Goal: Task Accomplishment & Management: Complete application form

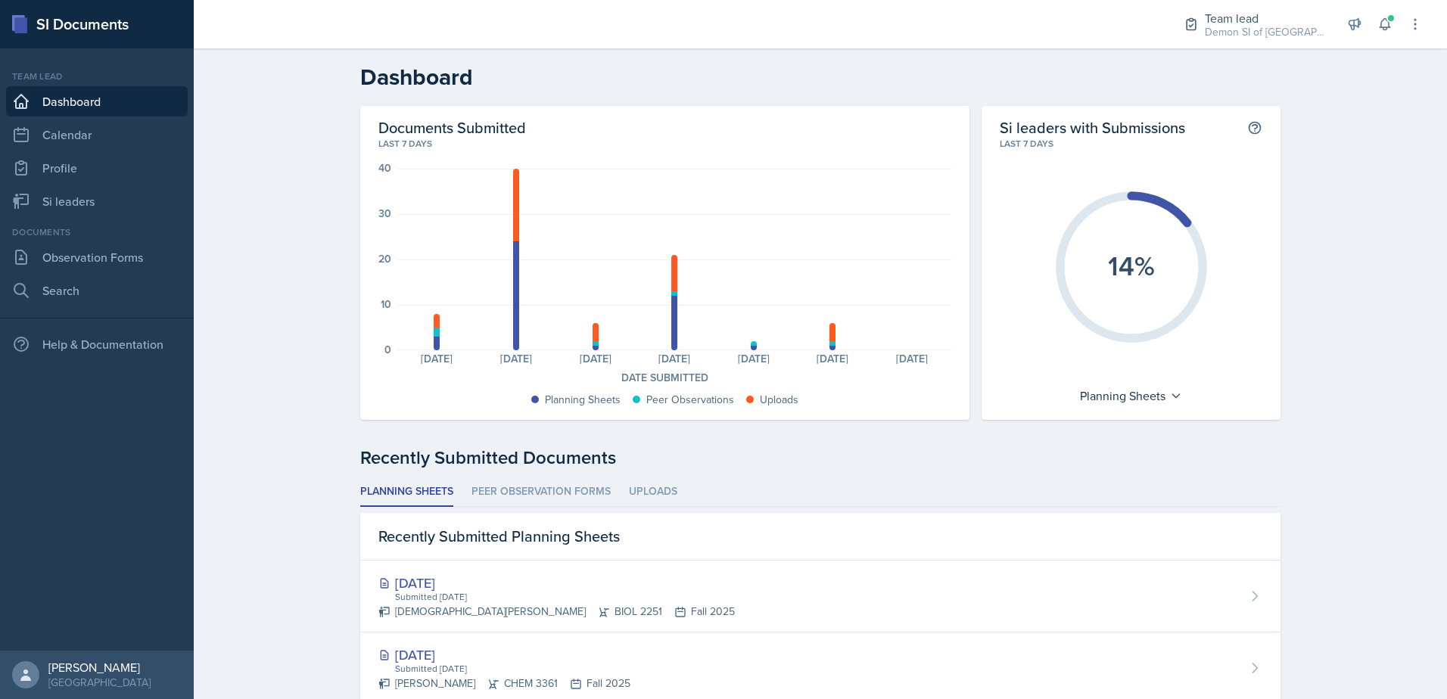
click at [138, 221] on nav "Team lead Dashboard Calendar Profile Si leaders Documents Observation Forms Sea…" at bounding box center [97, 349] width 194 height 602
click at [138, 215] on link "Si leaders" at bounding box center [97, 201] width 182 height 30
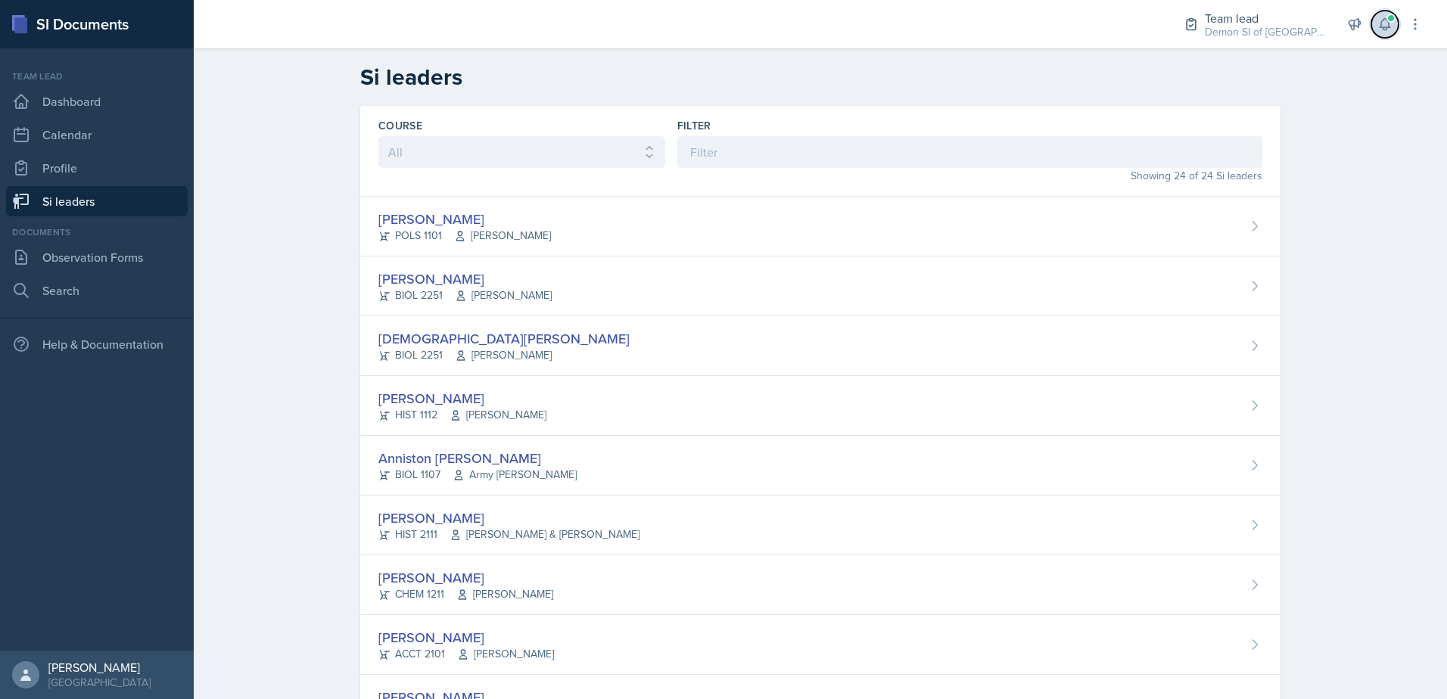
click at [1391, 33] on button at bounding box center [1384, 24] width 27 height 27
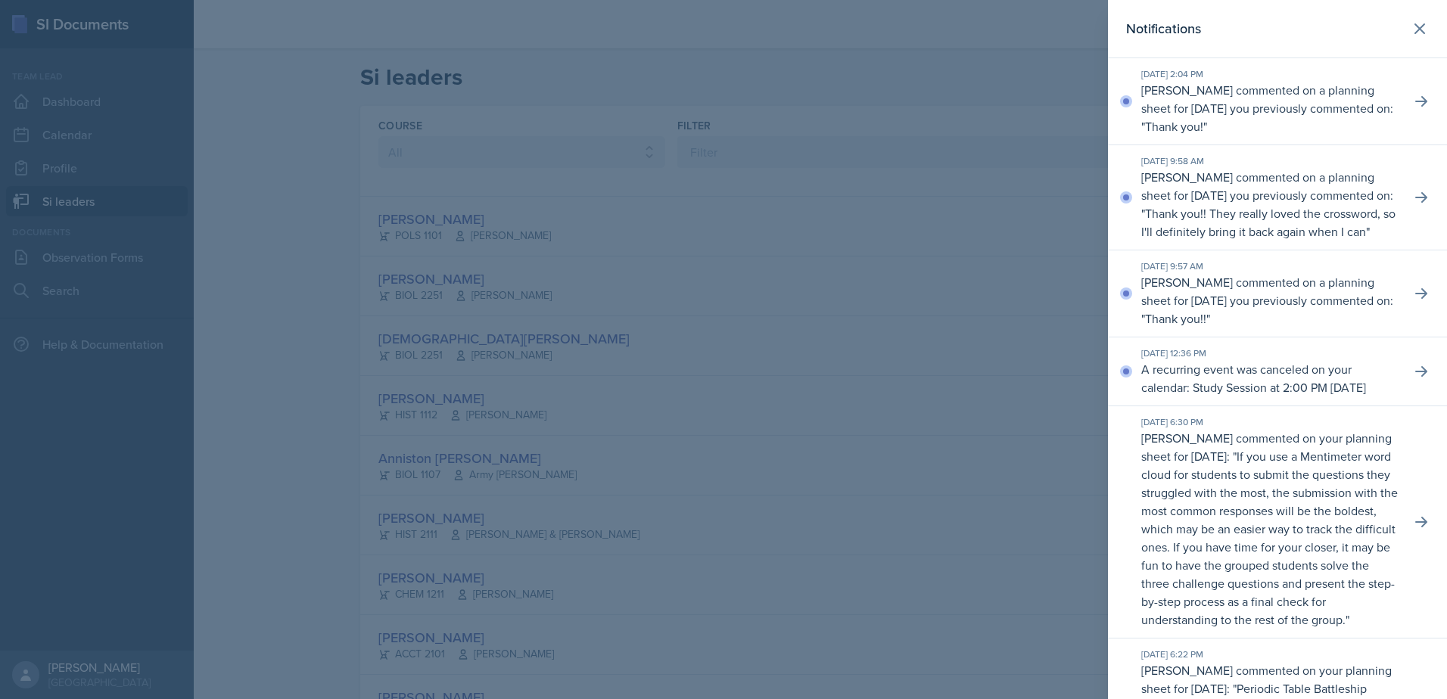
click at [126, 233] on div at bounding box center [723, 349] width 1447 height 699
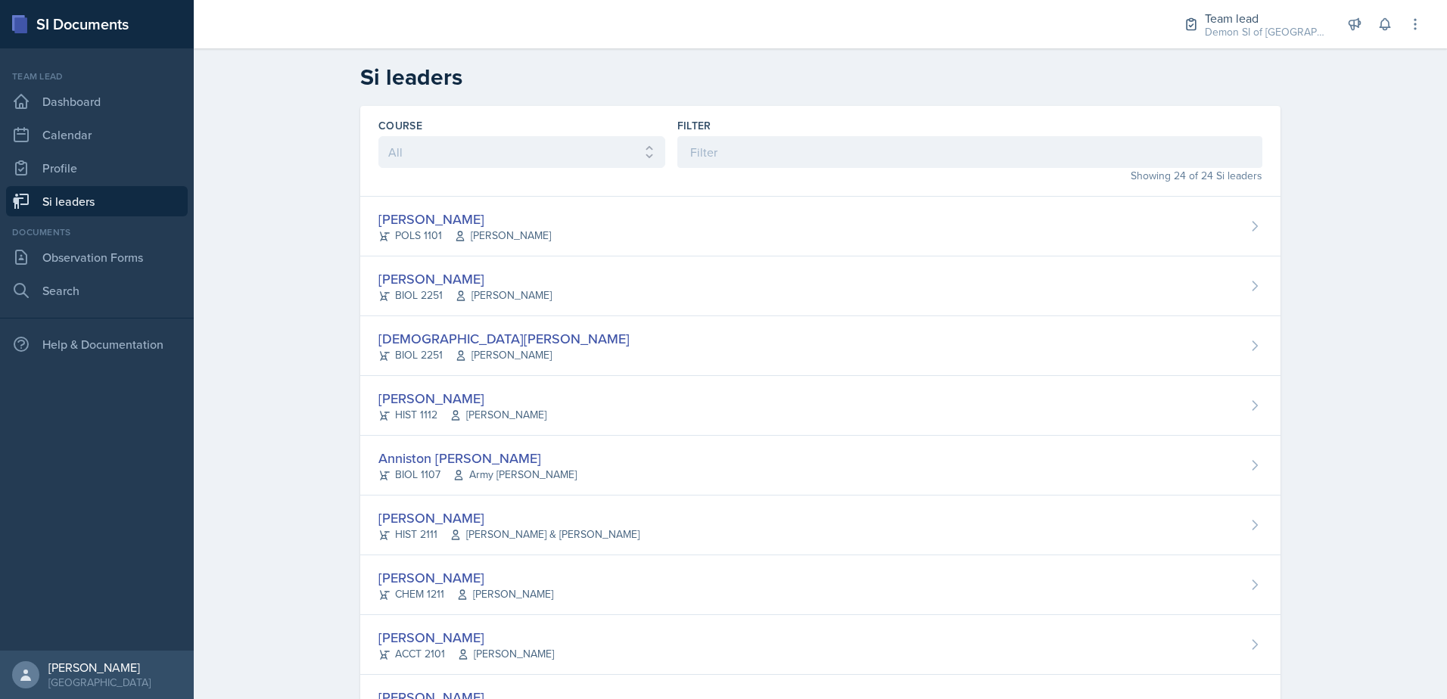
click at [137, 212] on link "Si leaders" at bounding box center [97, 201] width 182 height 30
click at [143, 204] on link "Si leaders" at bounding box center [97, 201] width 182 height 30
click at [116, 98] on link "Dashboard" at bounding box center [97, 101] width 182 height 30
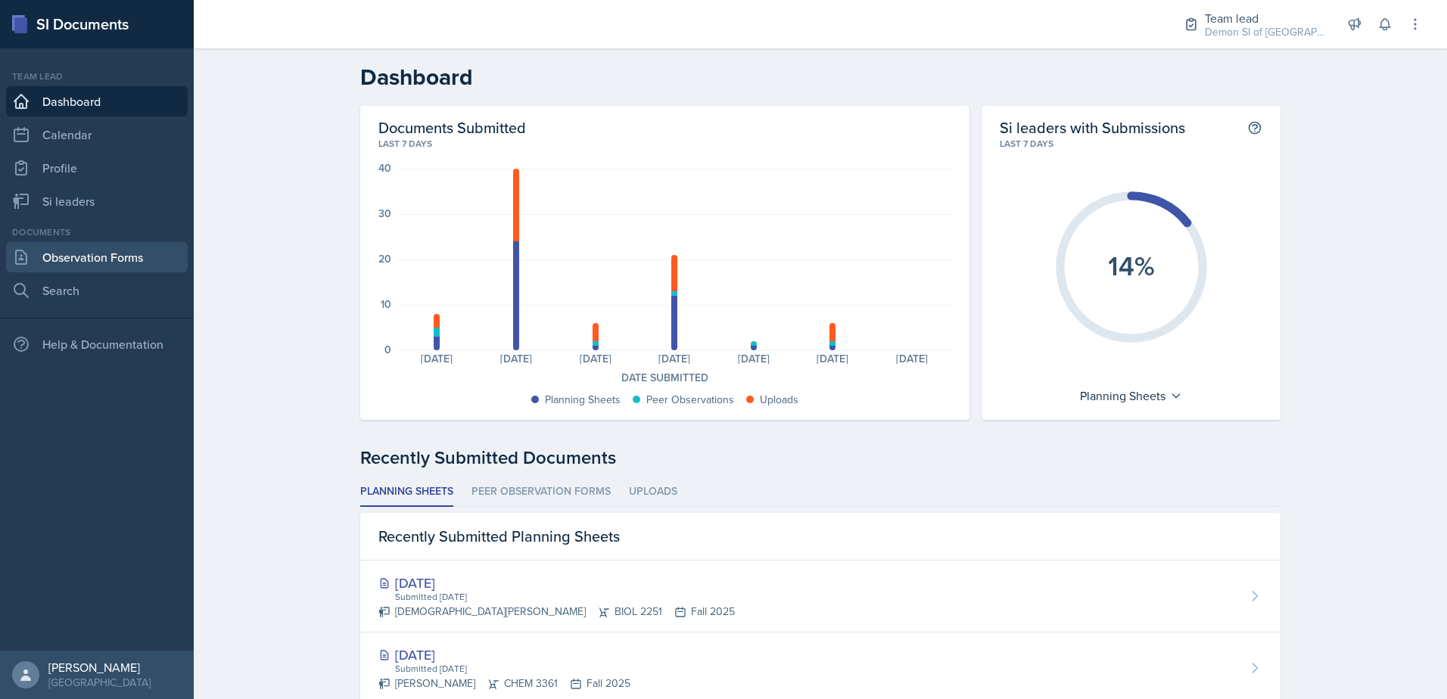
click at [159, 261] on link "Observation Forms" at bounding box center [97, 257] width 182 height 30
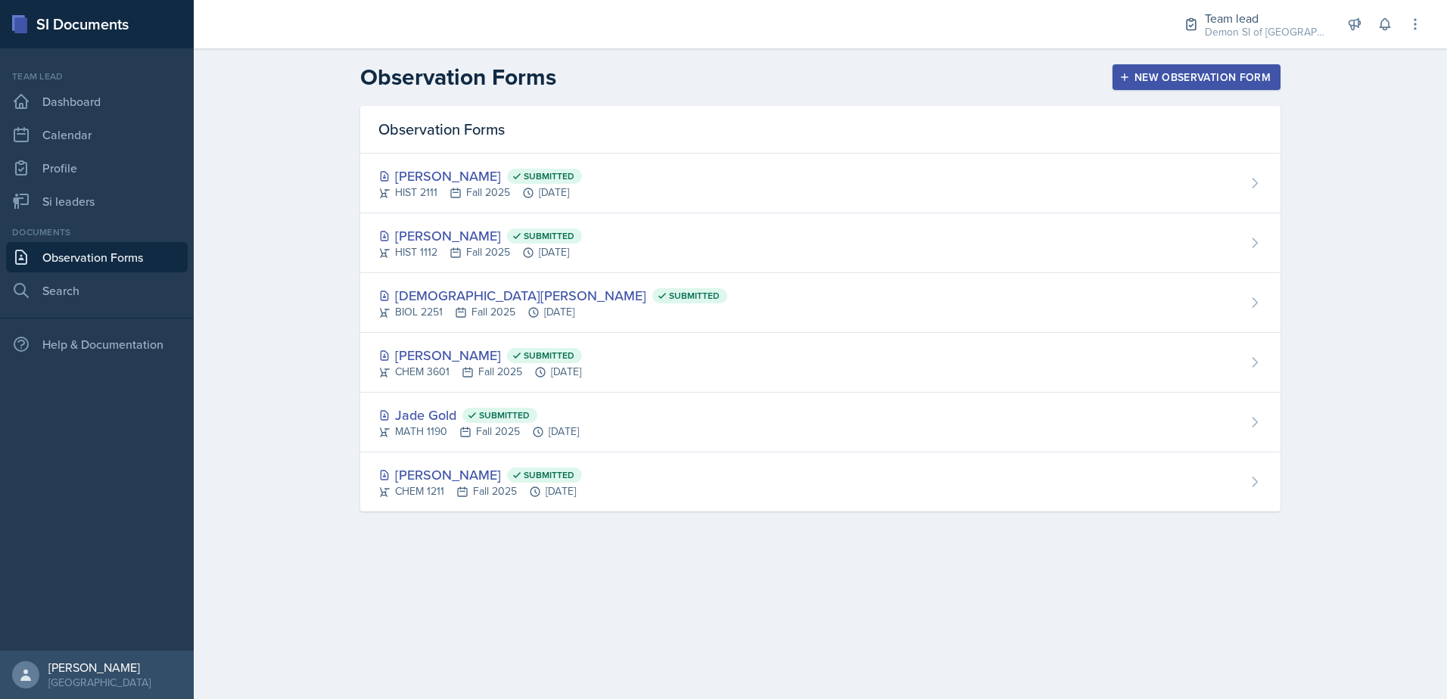
click at [1218, 80] on div "New Observation Form" at bounding box center [1196, 77] width 148 height 12
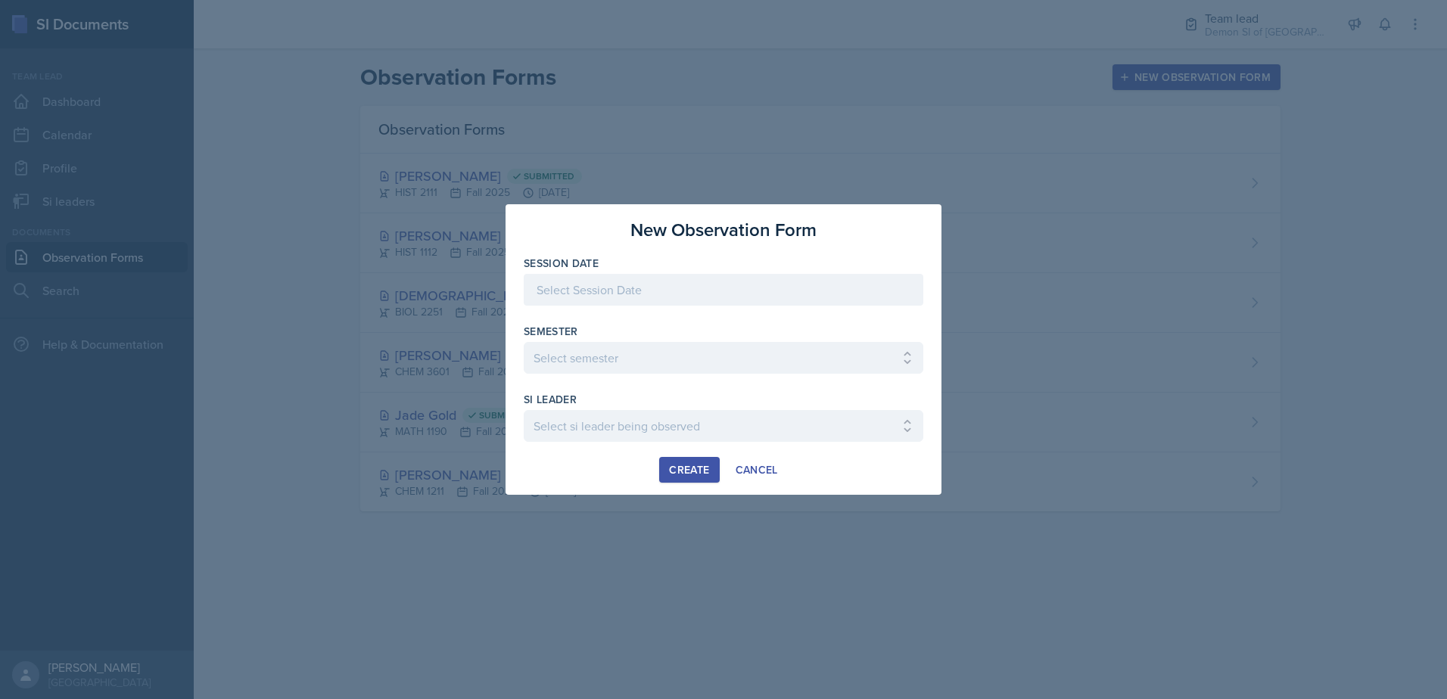
click at [691, 291] on div at bounding box center [724, 290] width 400 height 32
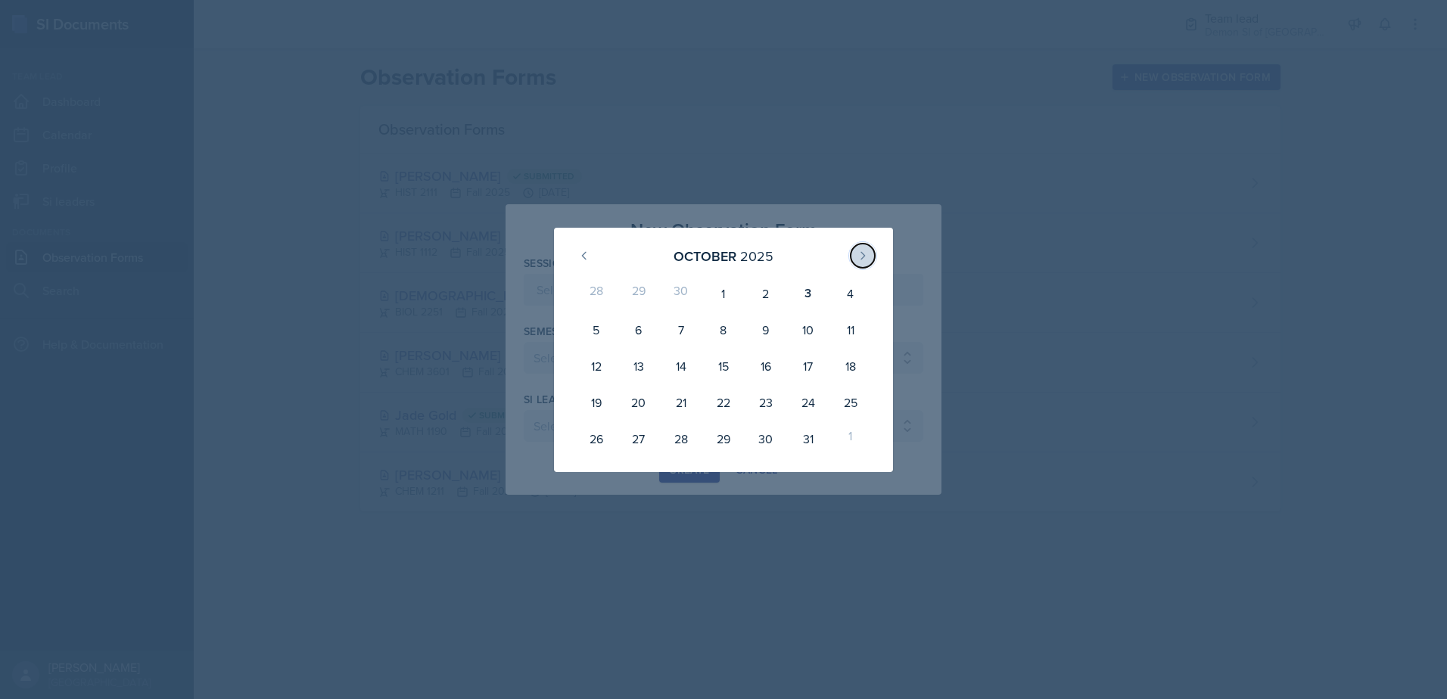
click at [868, 256] on icon at bounding box center [863, 256] width 12 height 12
click at [581, 254] on icon at bounding box center [584, 256] width 12 height 12
click at [646, 329] on div "6" at bounding box center [639, 330] width 42 height 36
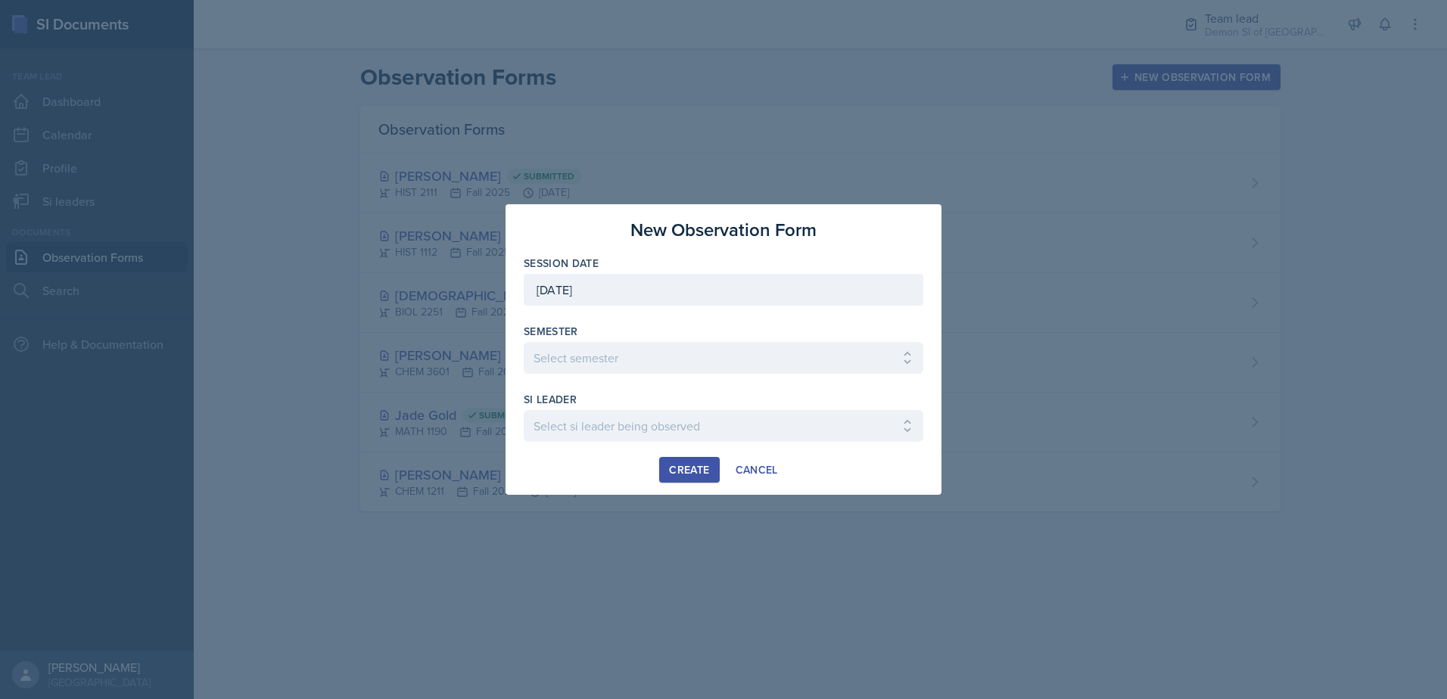
click at [795, 297] on div "[DATE]" at bounding box center [724, 290] width 400 height 32
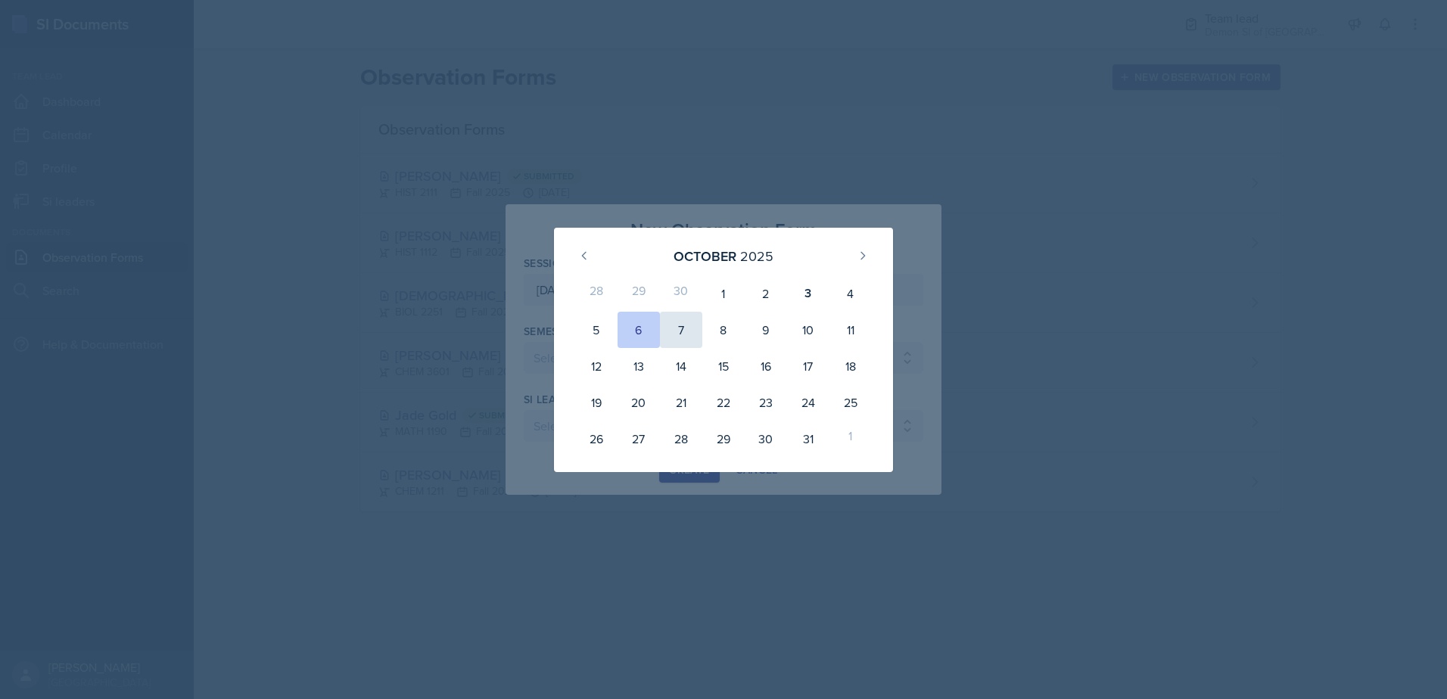
click at [694, 323] on div "7" at bounding box center [681, 330] width 42 height 36
type input "[DATE]"
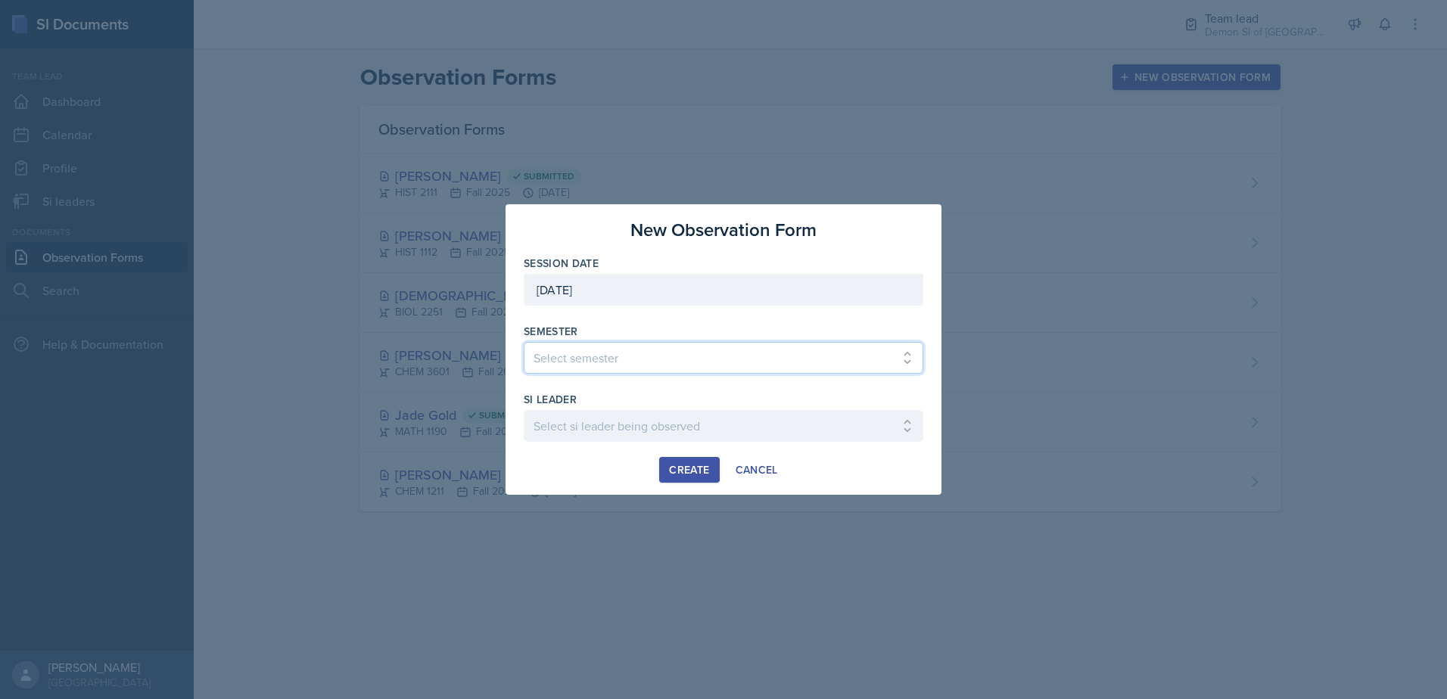
click at [692, 359] on select "Select semester All Spring 2021 Summer 2021 Spring 2022 Fall 2020 Fall 2021 Fal…" at bounding box center [724, 358] width 400 height 32
select select "2bed604d-1099-4043-b1bc-2365e8740244"
click at [524, 342] on select "Select semester All Spring 2021 Summer 2021 Spring 2022 Fall 2020 Fall 2021 Fal…" at bounding box center [724, 358] width 400 height 32
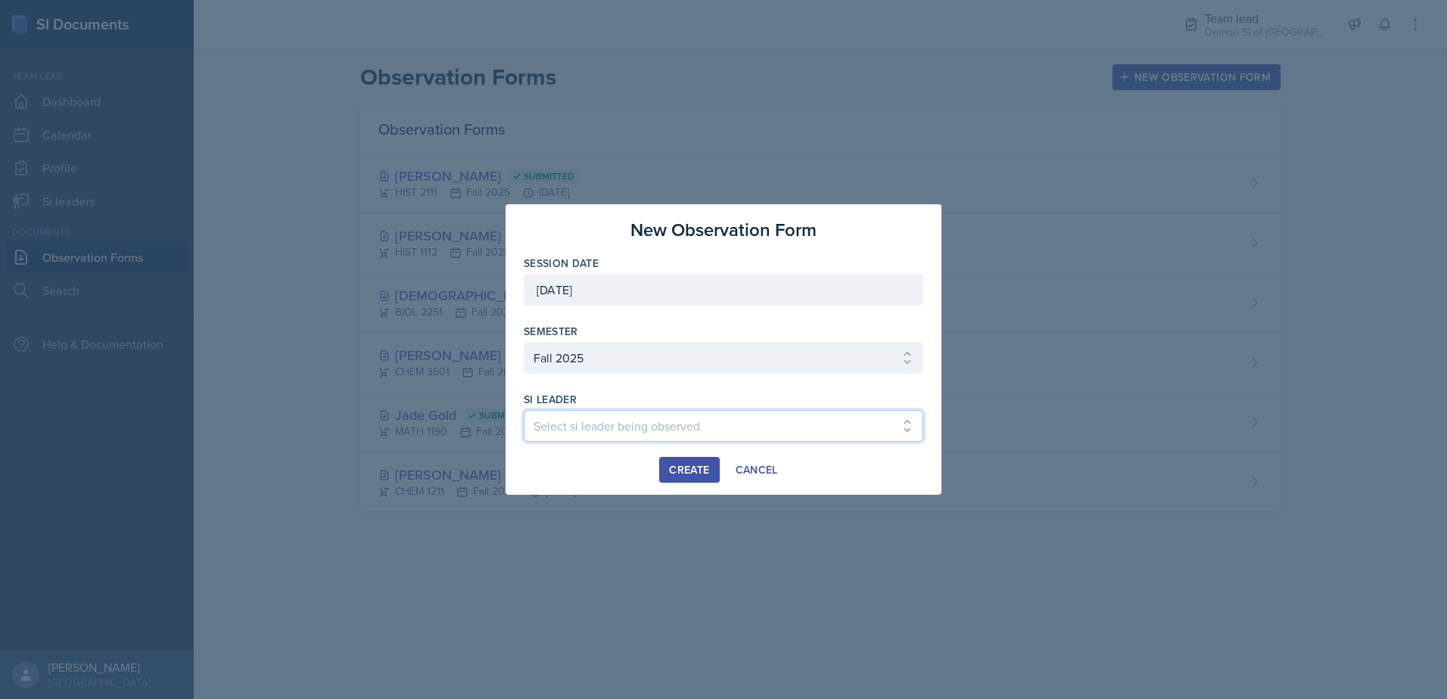
click at [644, 431] on select "Select si leader being observed [PERSON_NAME] / MATH 1190 / Les Mariettables [P…" at bounding box center [724, 426] width 400 height 32
select select "2592ce30-cea3-47fe-a368-829319d5f530"
click at [524, 410] on select "Select si leader being observed [PERSON_NAME] / MATH 1190 / Les Mariettables [P…" at bounding box center [724, 426] width 400 height 32
click at [696, 474] on div "Create" at bounding box center [689, 470] width 40 height 12
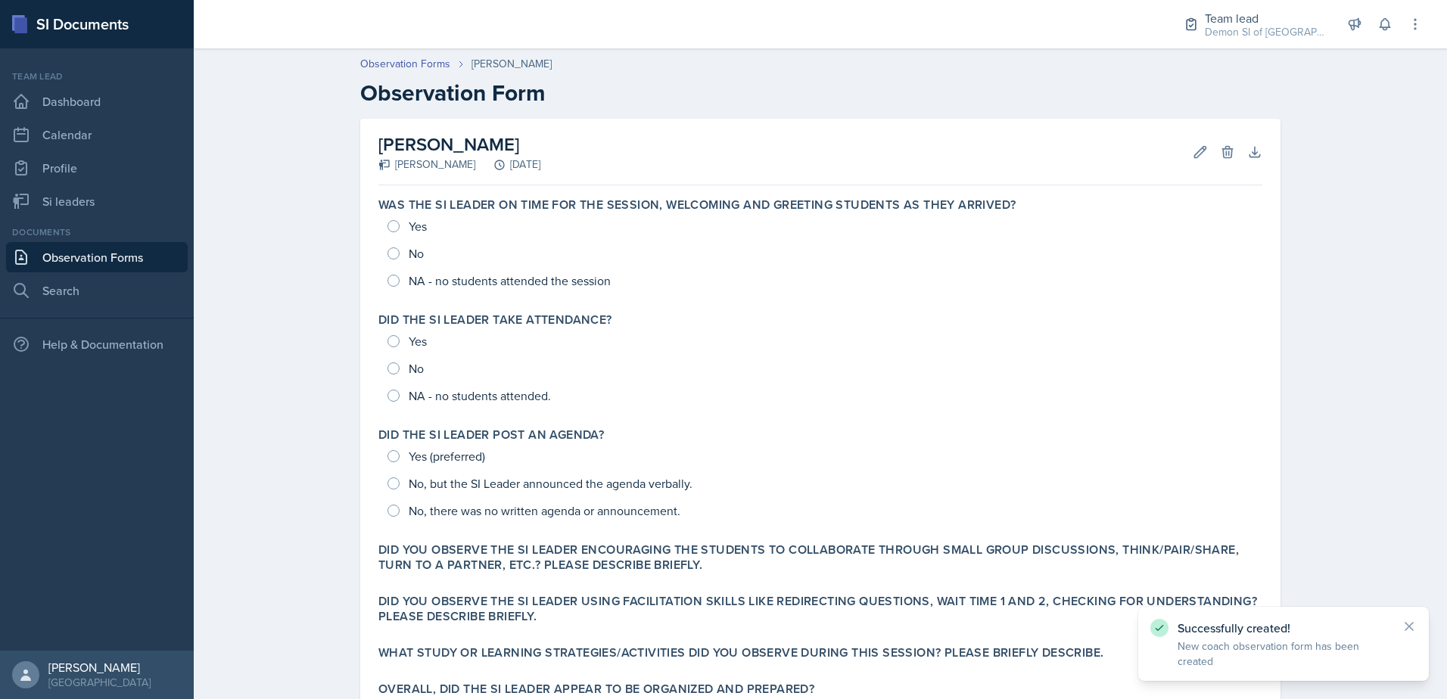
drag, startPoint x: 170, startPoint y: 274, endPoint x: 412, endPoint y: 157, distance: 269.8
click at [170, 272] on div "Documents Observation Forms Search" at bounding box center [97, 266] width 182 height 80
click at [101, 266] on link "Observation Forms" at bounding box center [97, 257] width 182 height 30
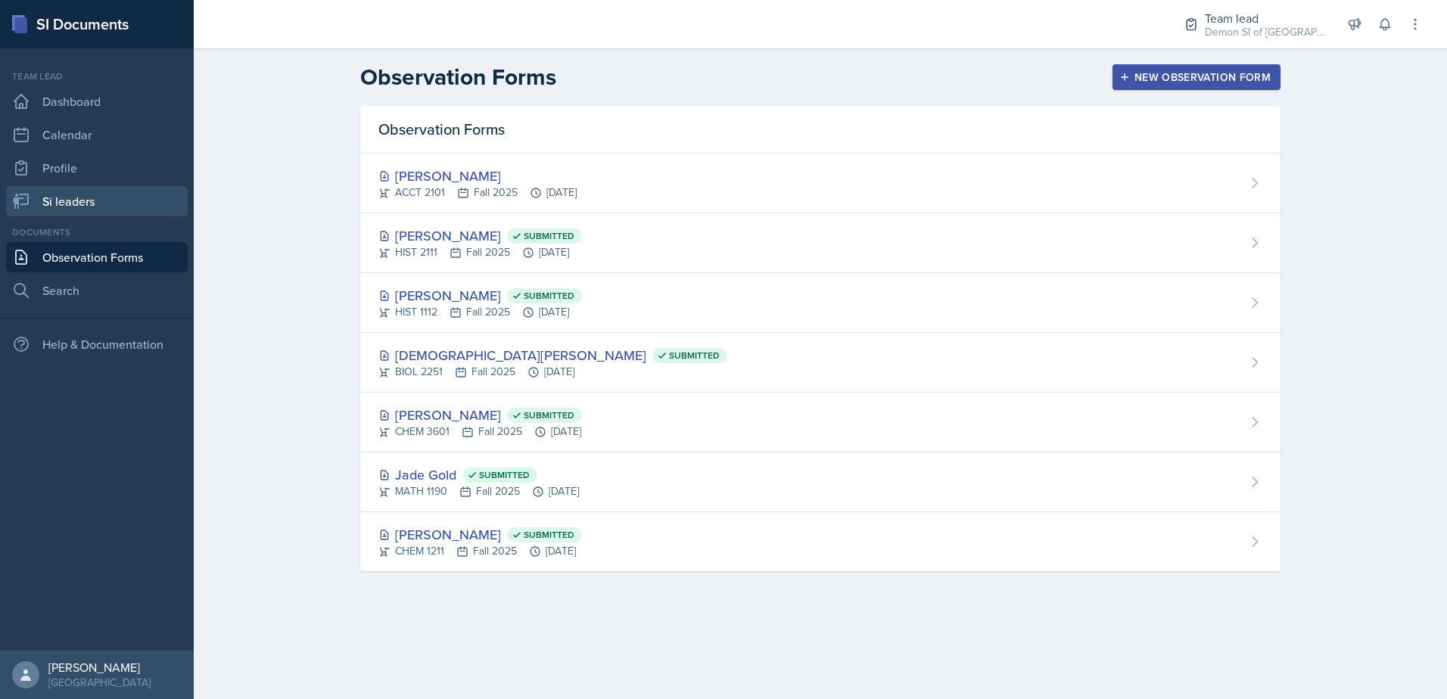
click at [67, 196] on link "Si leaders" at bounding box center [97, 201] width 182 height 30
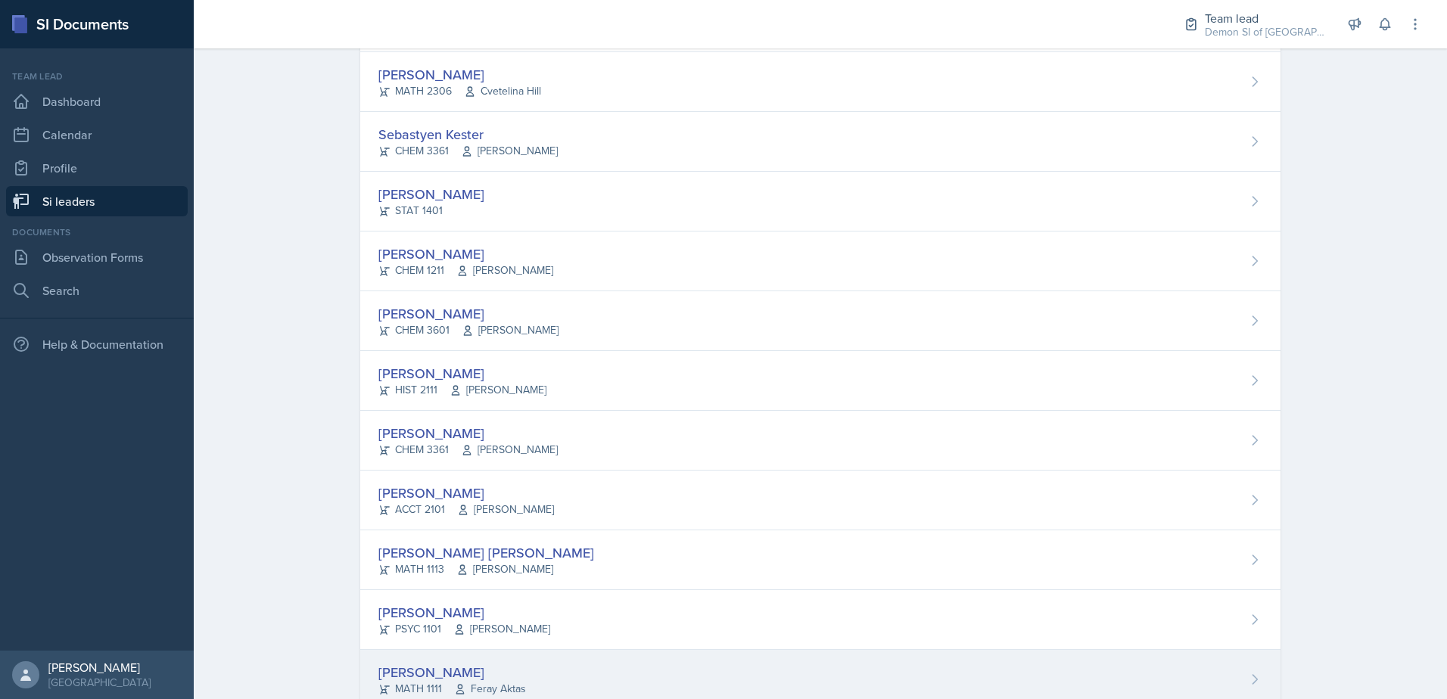
scroll to position [741, 0]
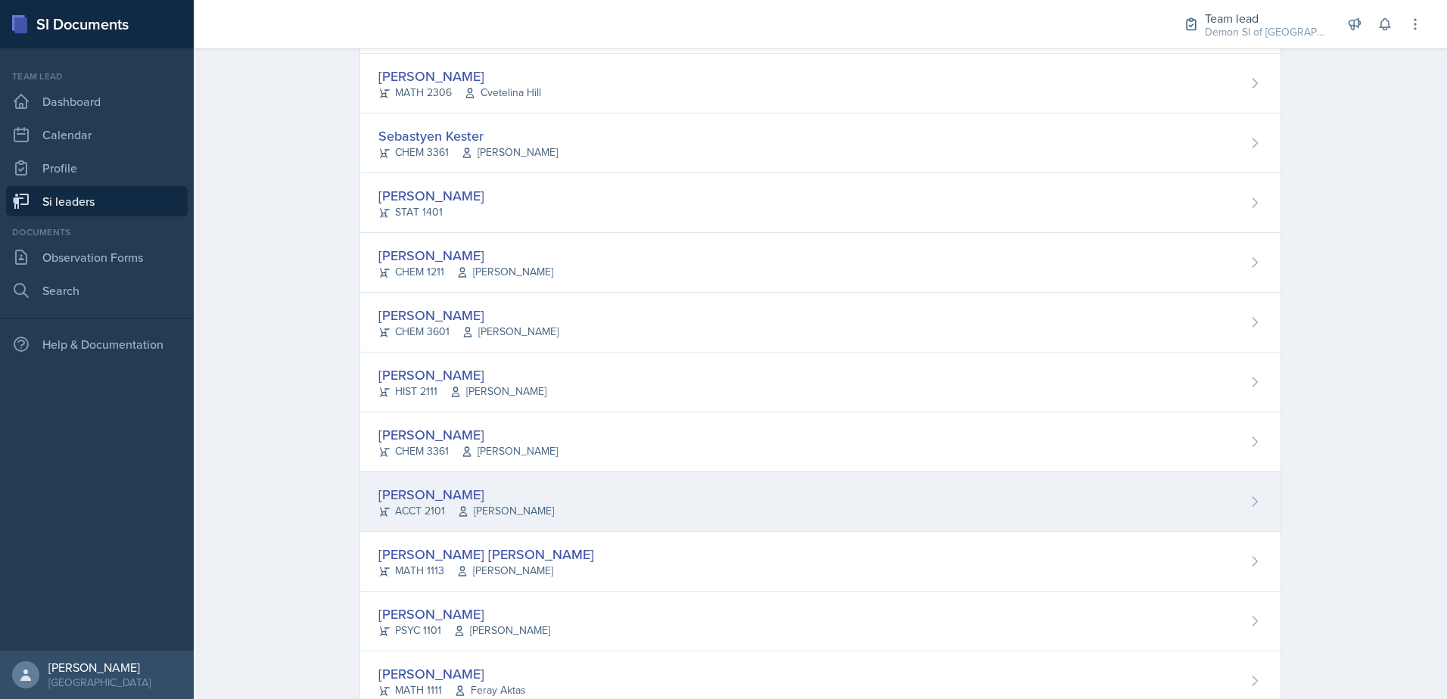
click at [489, 503] on span "[PERSON_NAME]" at bounding box center [505, 511] width 97 height 16
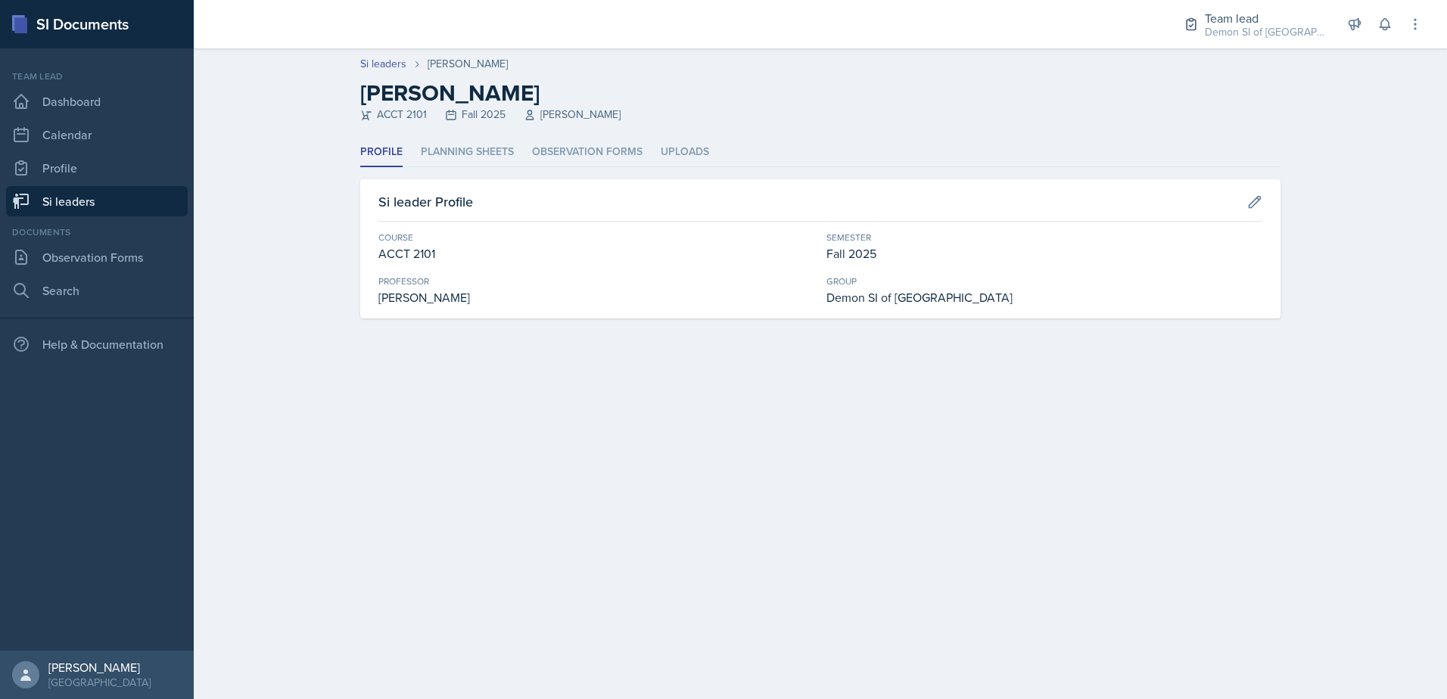
click at [443, 179] on div "Si leader Profile Course ACCT 2101 Semester Fall 2025 [PERSON_NAME] Group Demon…" at bounding box center [820, 248] width 920 height 139
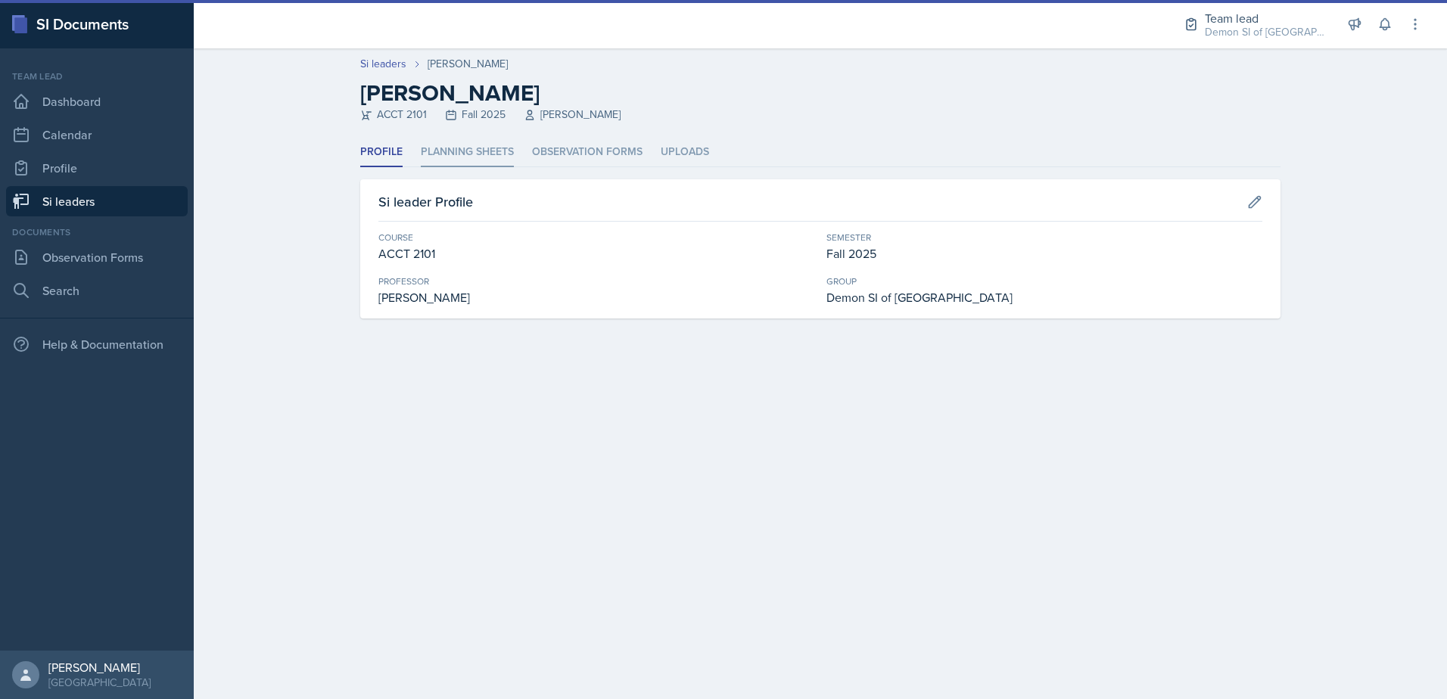
click at [462, 157] on li "Planning Sheets" at bounding box center [467, 153] width 93 height 30
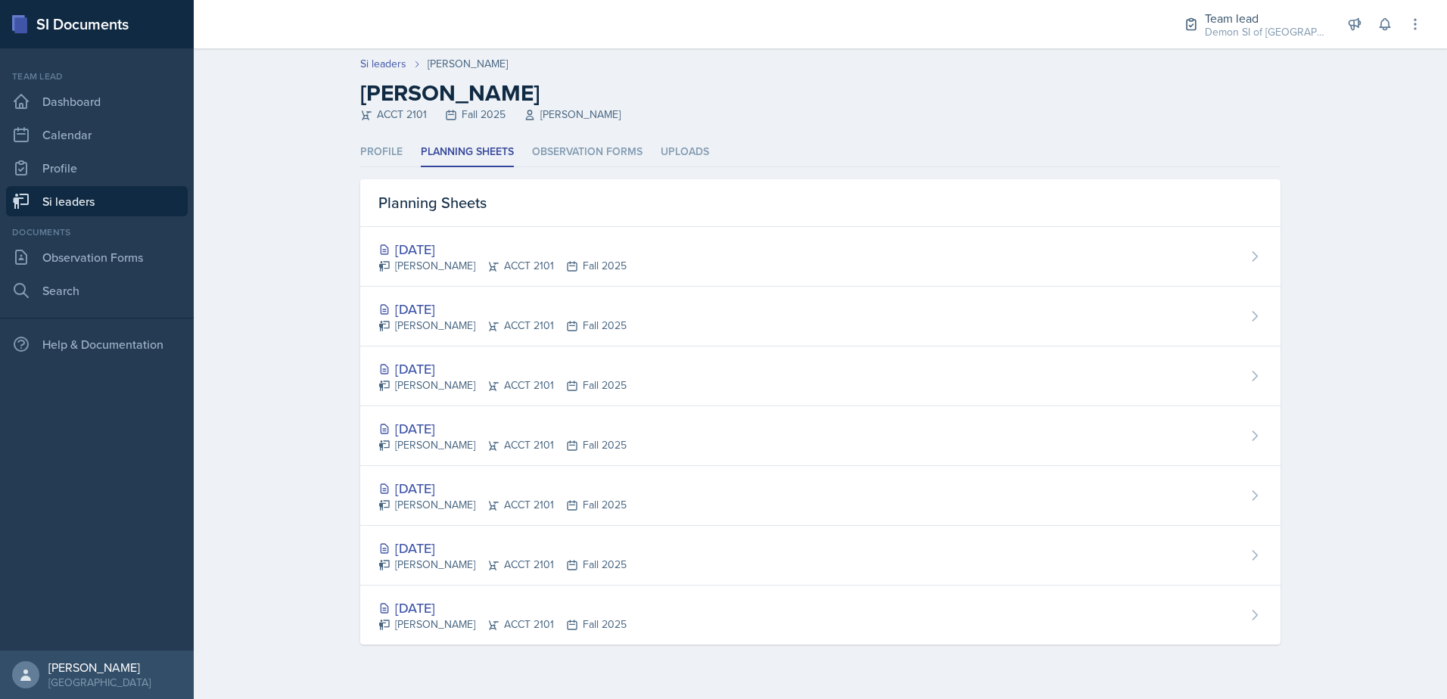
click at [172, 199] on link "Si leaders" at bounding box center [97, 201] width 182 height 30
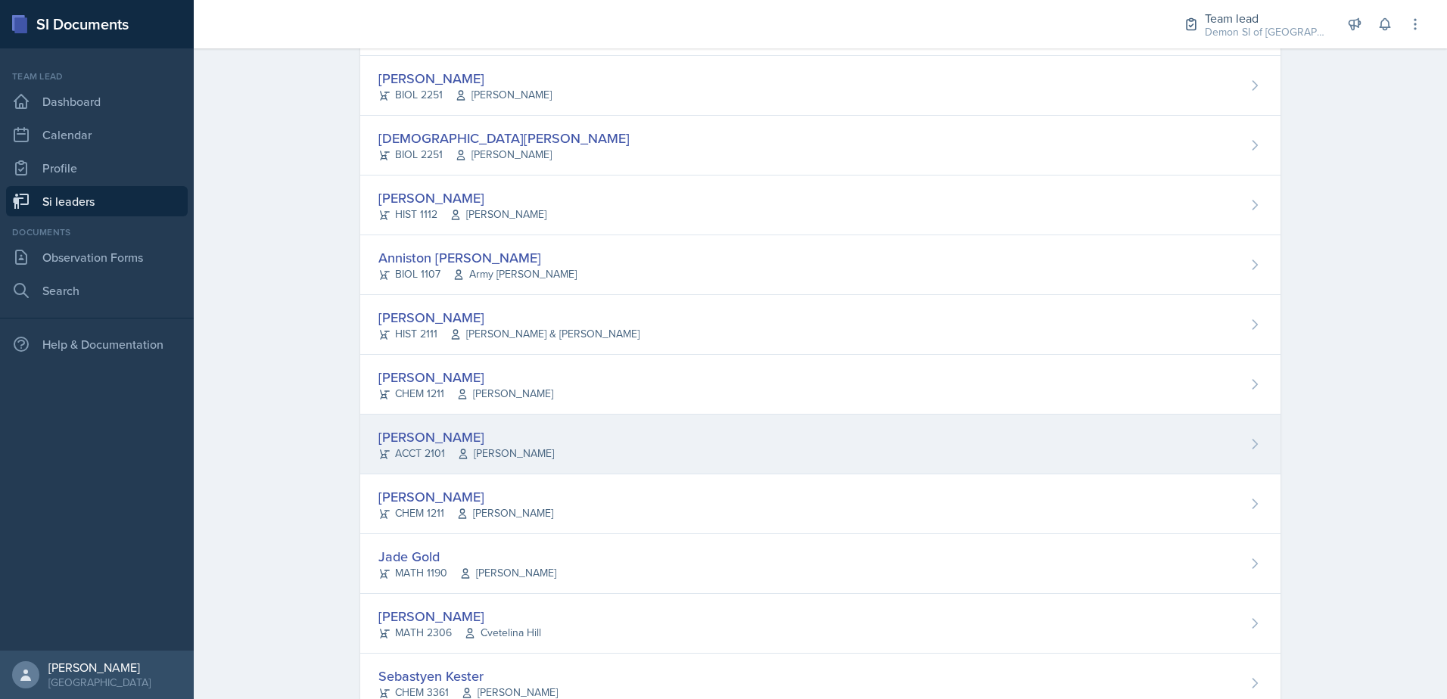
scroll to position [227, 0]
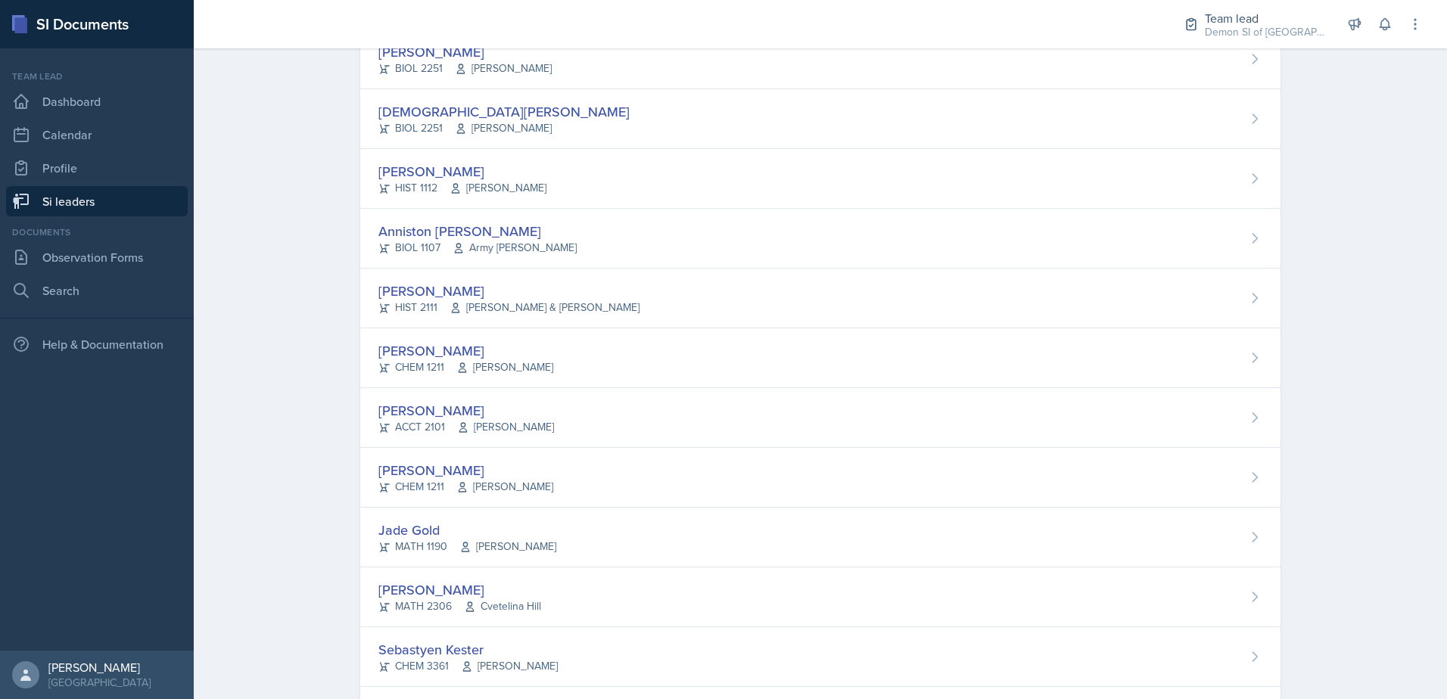
click at [592, 303] on span "[PERSON_NAME] & [PERSON_NAME]" at bounding box center [545, 308] width 190 height 16
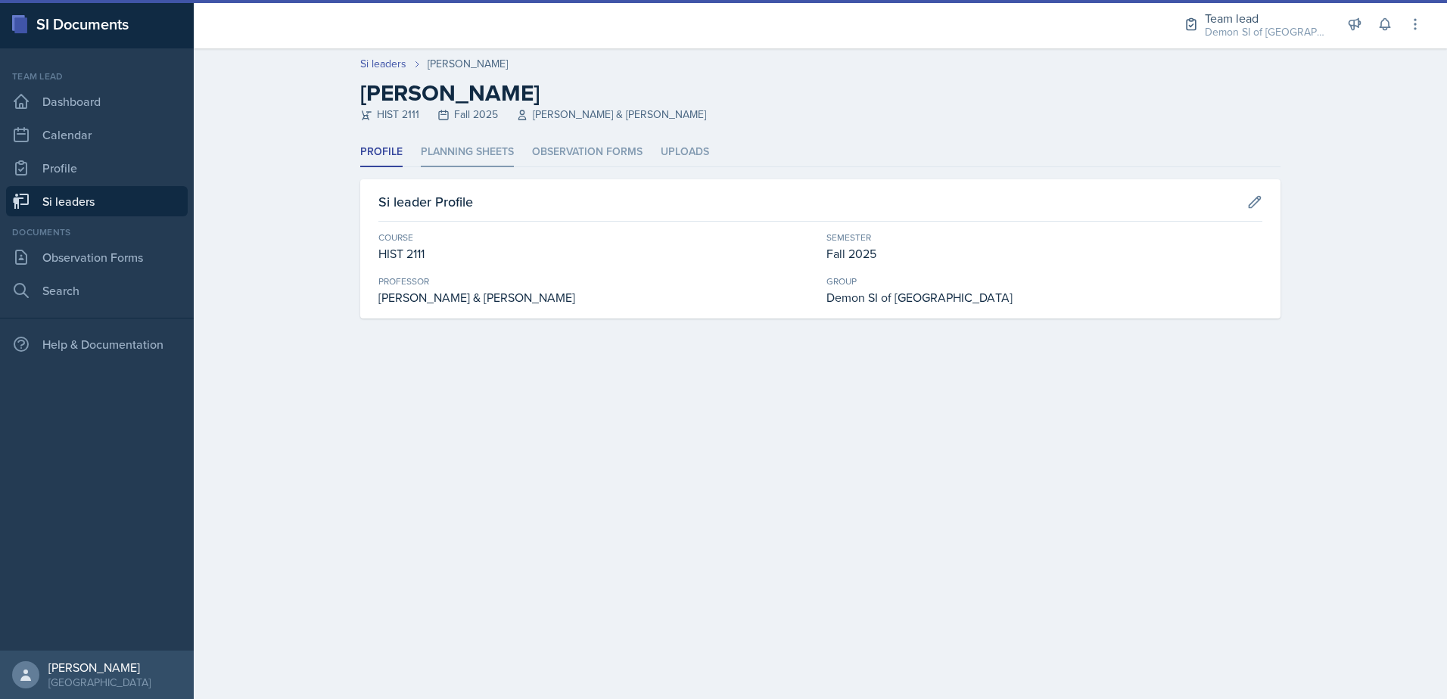
click at [468, 148] on li "Planning Sheets" at bounding box center [467, 153] width 93 height 30
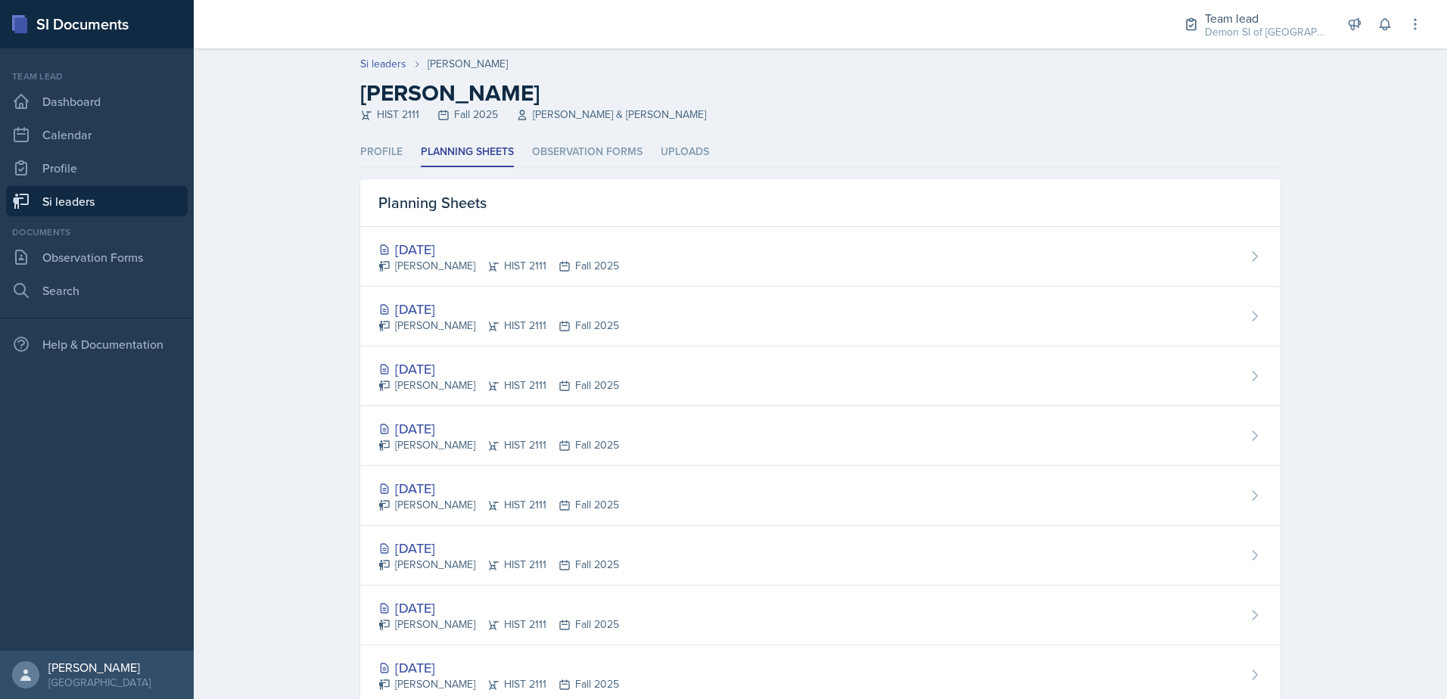
click at [184, 208] on link "Si leaders" at bounding box center [97, 201] width 182 height 30
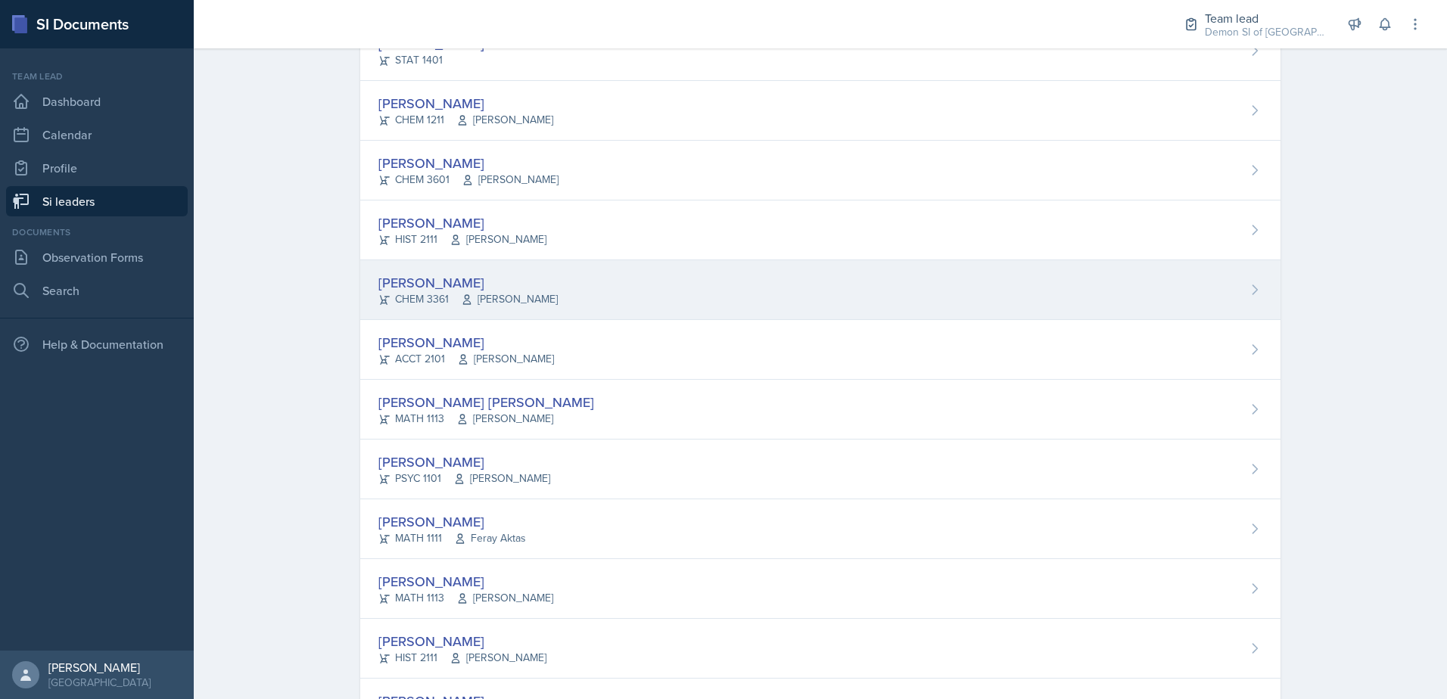
scroll to position [817, 0]
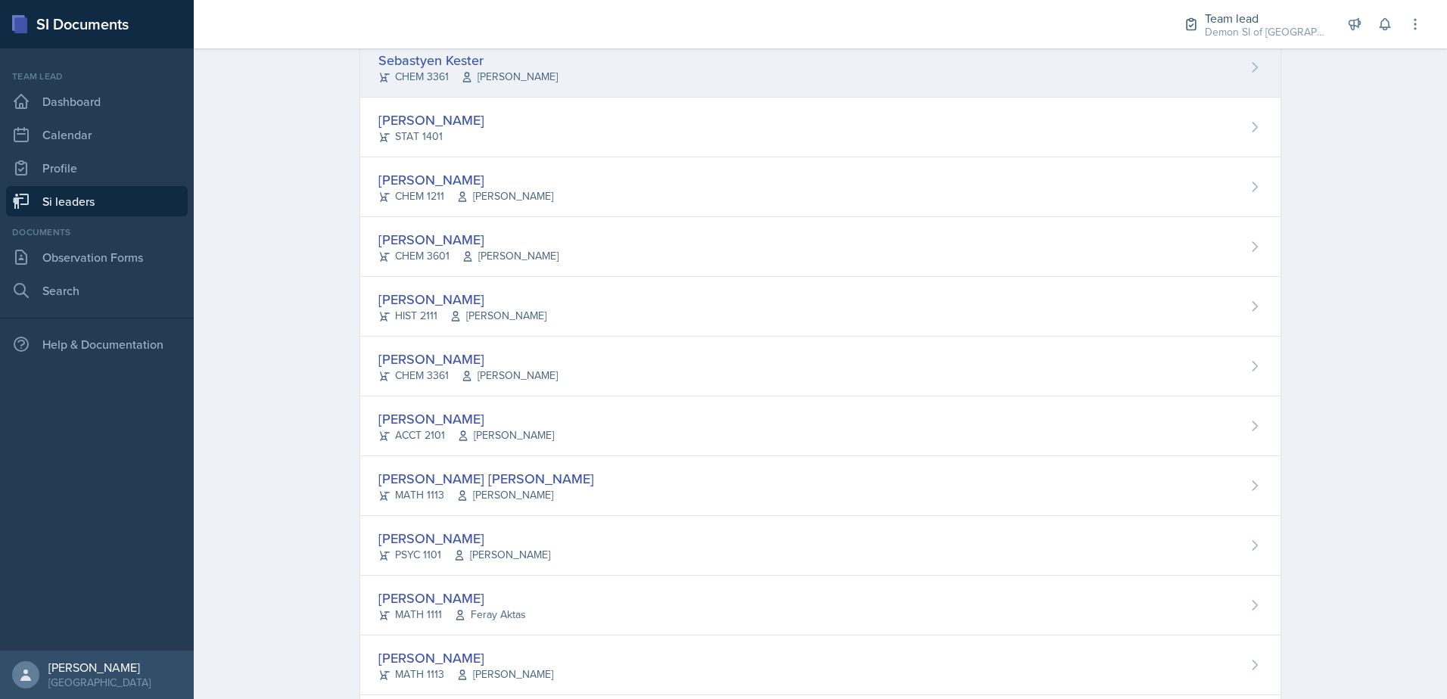
click at [1103, 53] on div "Sebastyen Kester CHEM 3361 [PERSON_NAME]" at bounding box center [820, 68] width 920 height 60
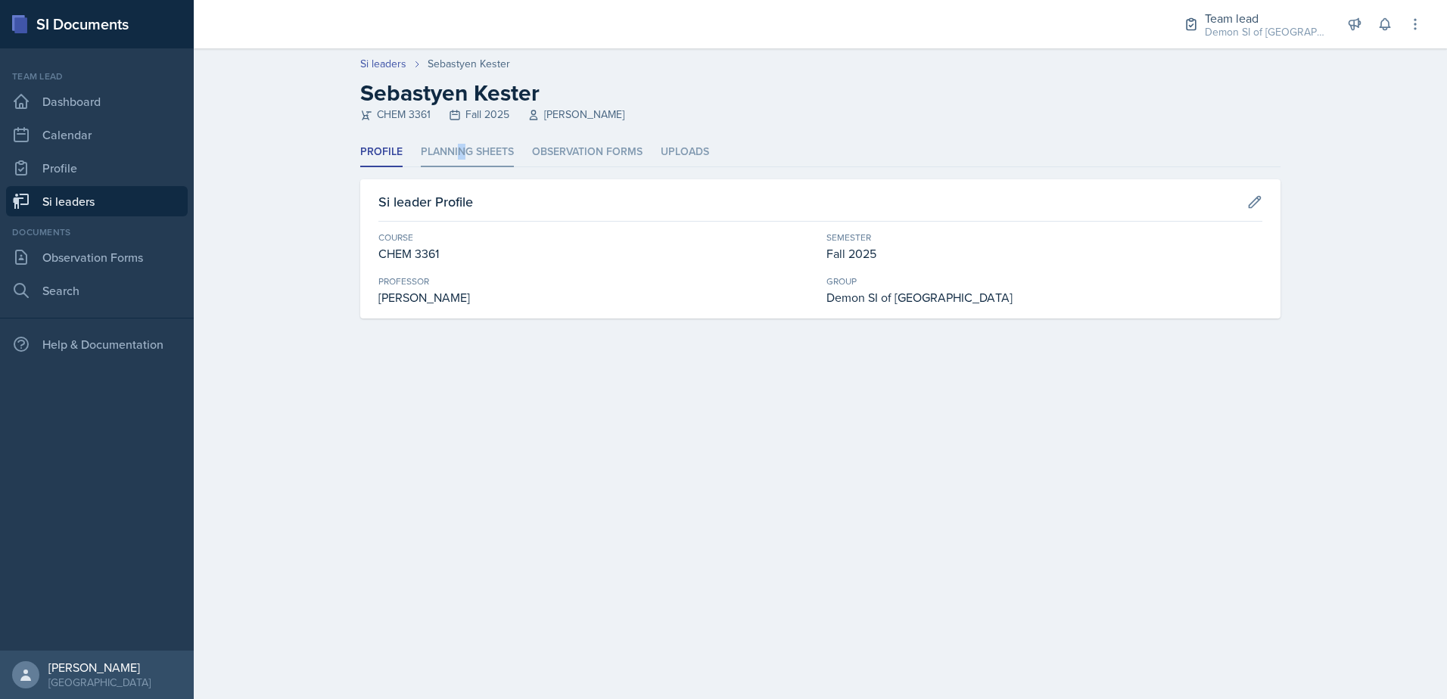
click at [463, 157] on li "Planning Sheets" at bounding box center [467, 153] width 93 height 30
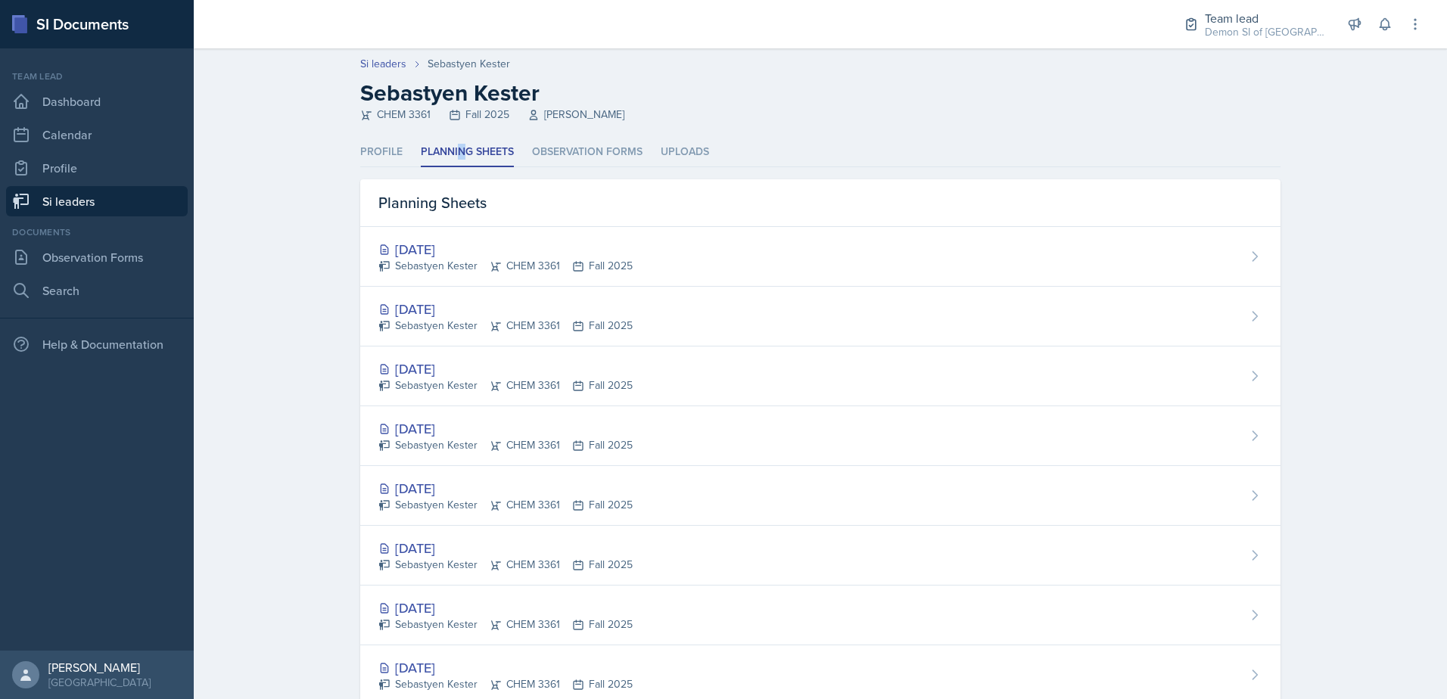
click at [131, 203] on link "Si leaders" at bounding box center [97, 201] width 182 height 30
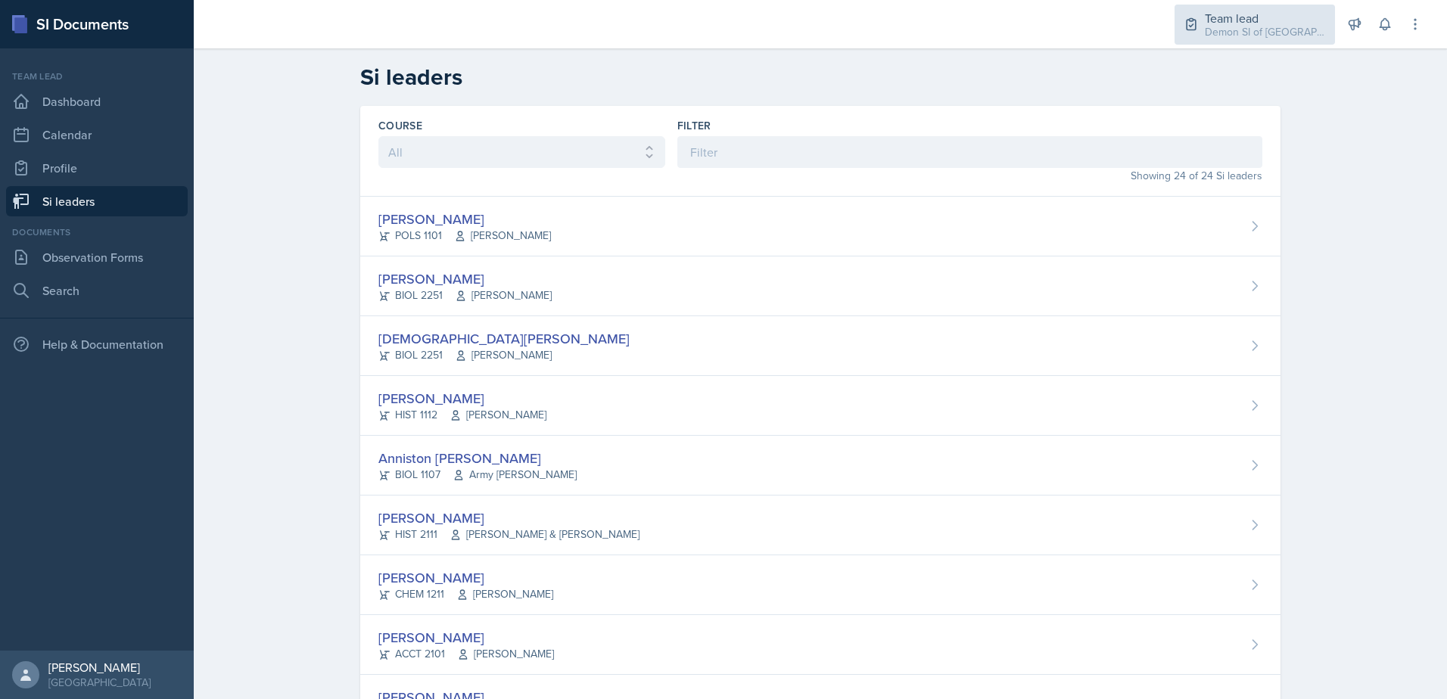
click at [1252, 29] on div "Demon SI of [GEOGRAPHIC_DATA] / Fall 2025" at bounding box center [1265, 32] width 121 height 16
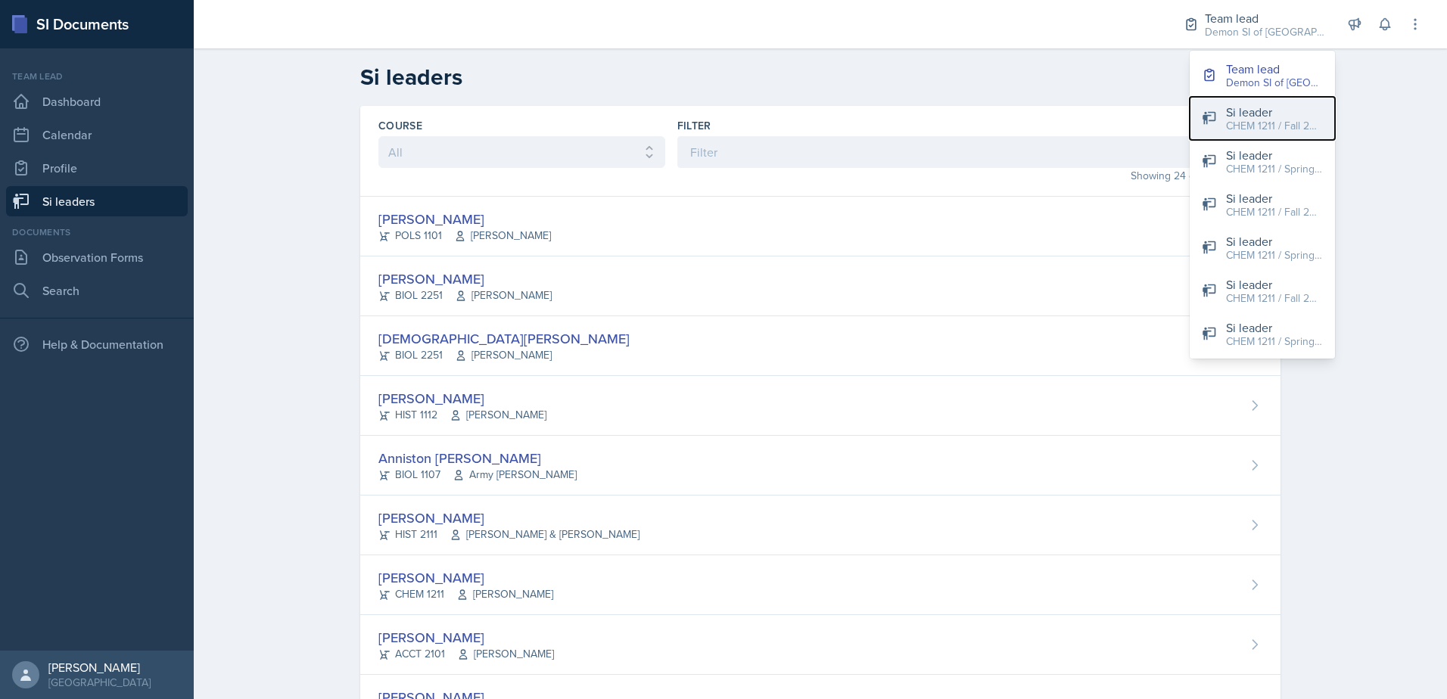
click at [1256, 112] on div "Si leader" at bounding box center [1274, 112] width 97 height 18
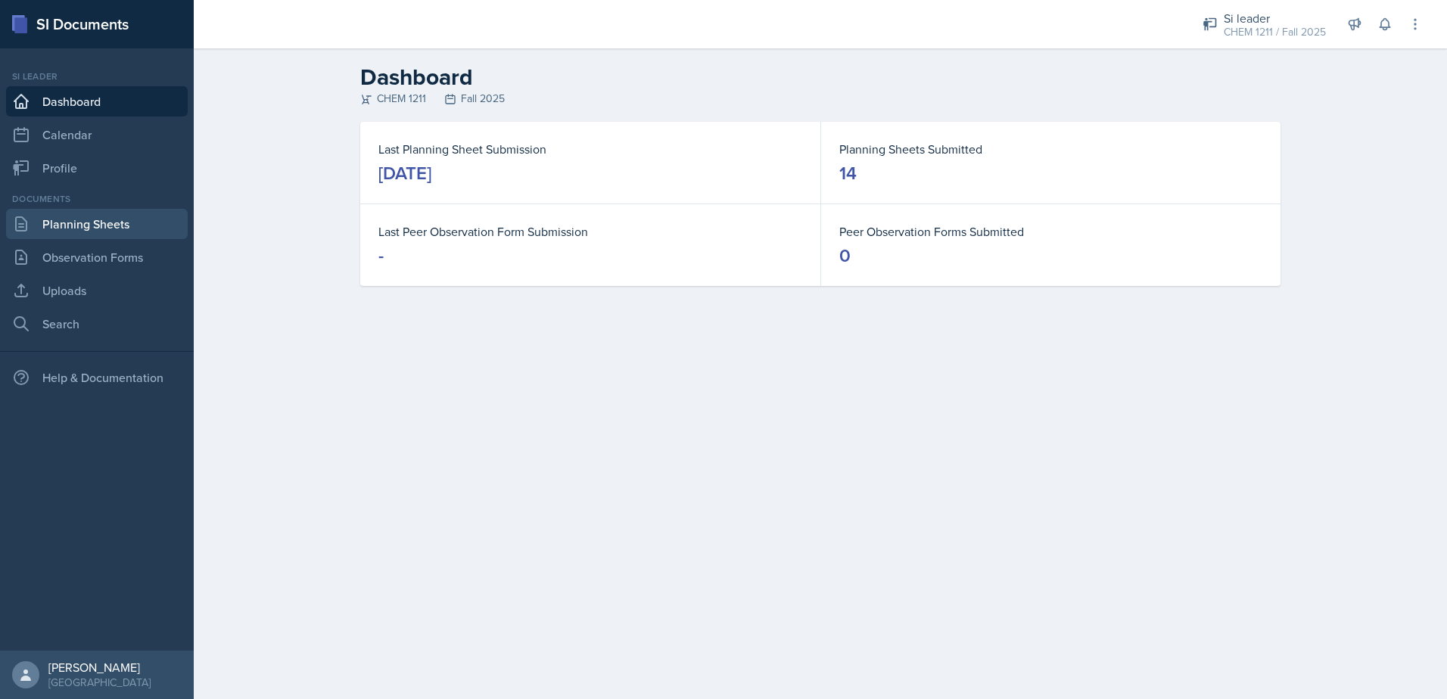
click at [161, 219] on link "Planning Sheets" at bounding box center [97, 224] width 182 height 30
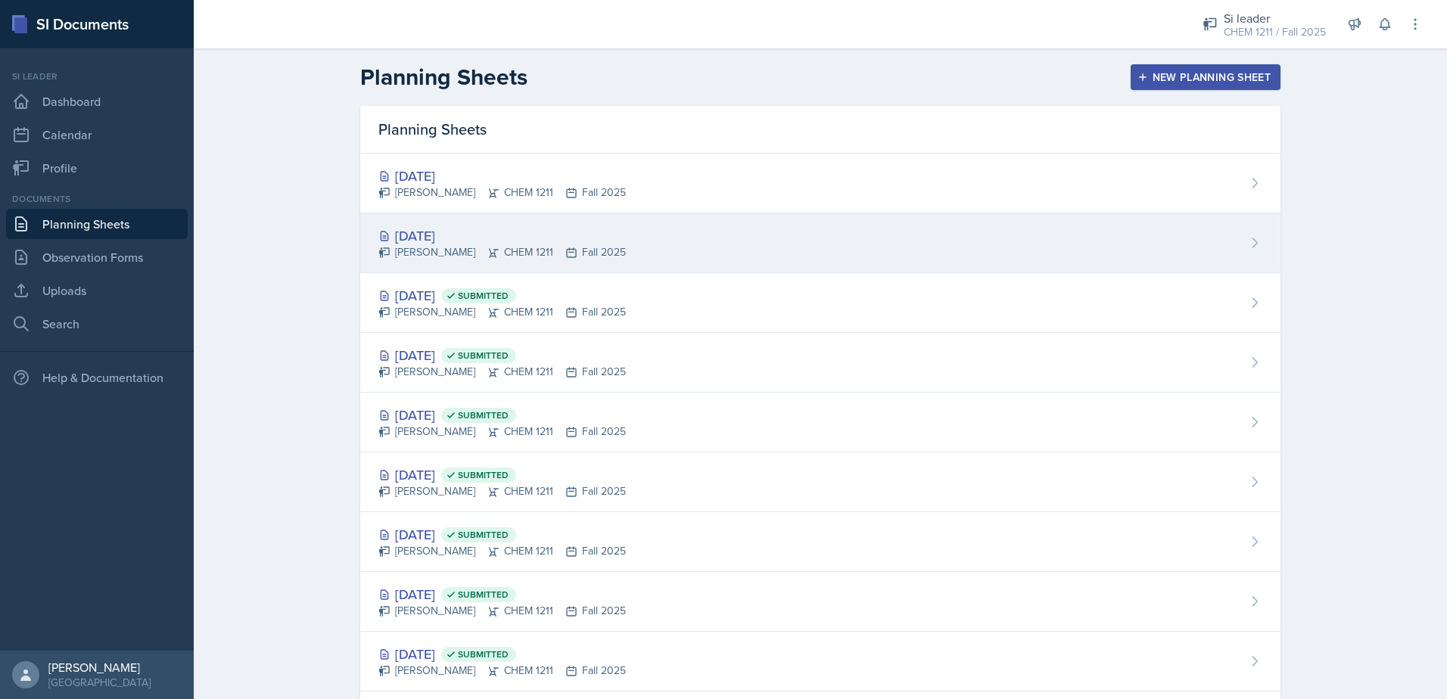
click at [565, 247] on icon at bounding box center [571, 253] width 12 height 12
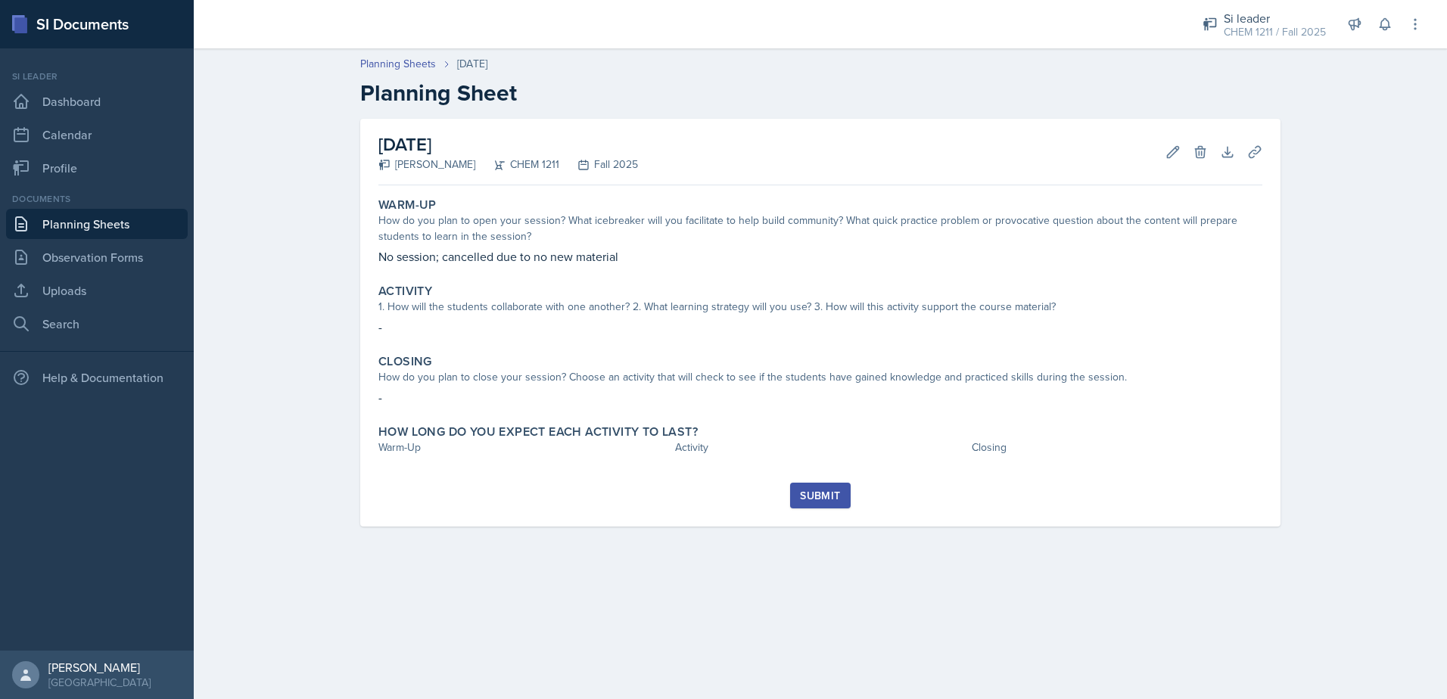
click at [828, 484] on button "Submit" at bounding box center [820, 496] width 60 height 26
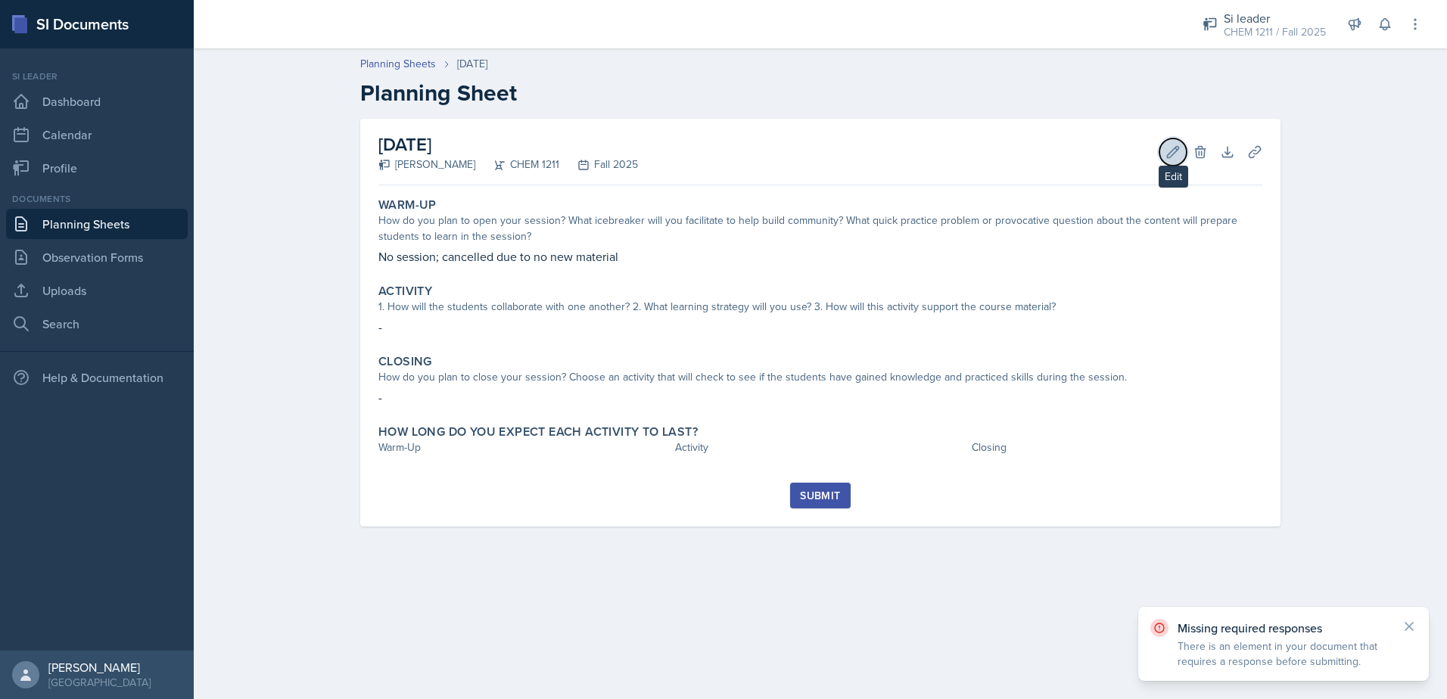
click at [1165, 154] on button "Edit" at bounding box center [1172, 151] width 27 height 27
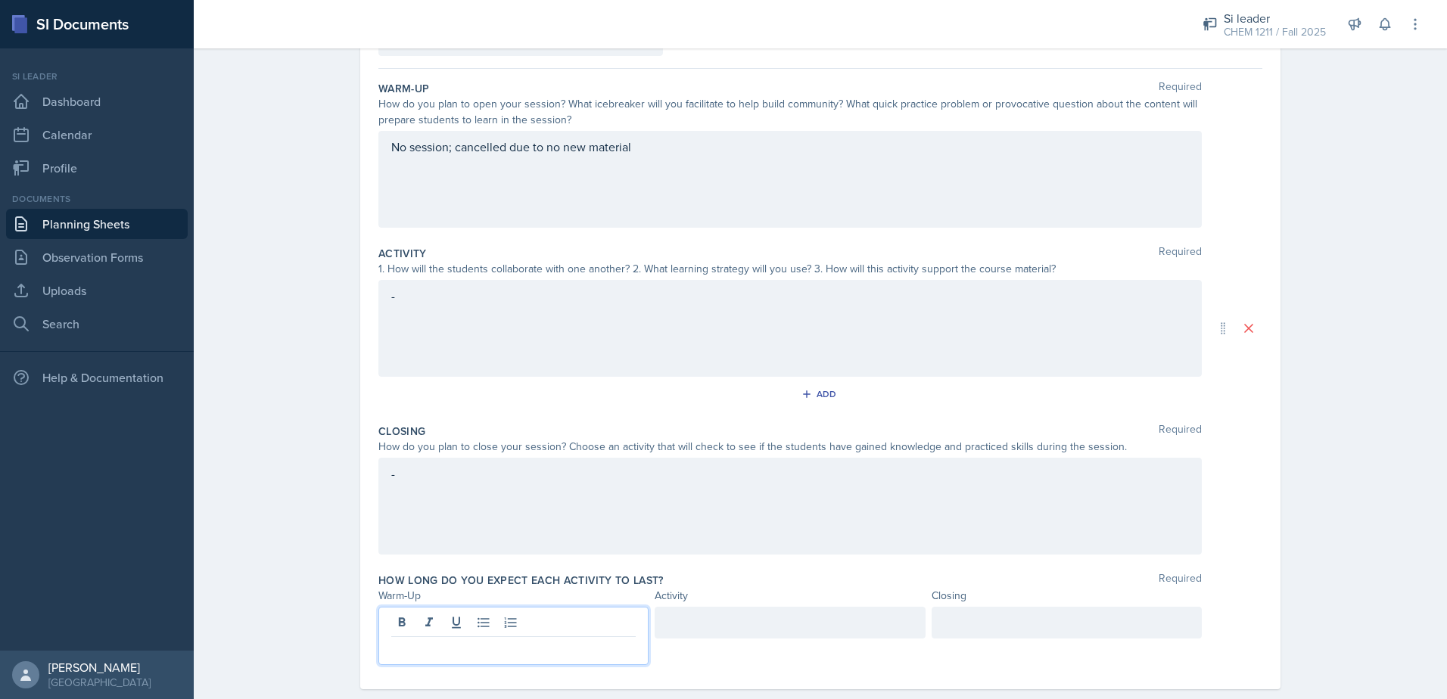
click at [553, 640] on p at bounding box center [513, 649] width 244 height 18
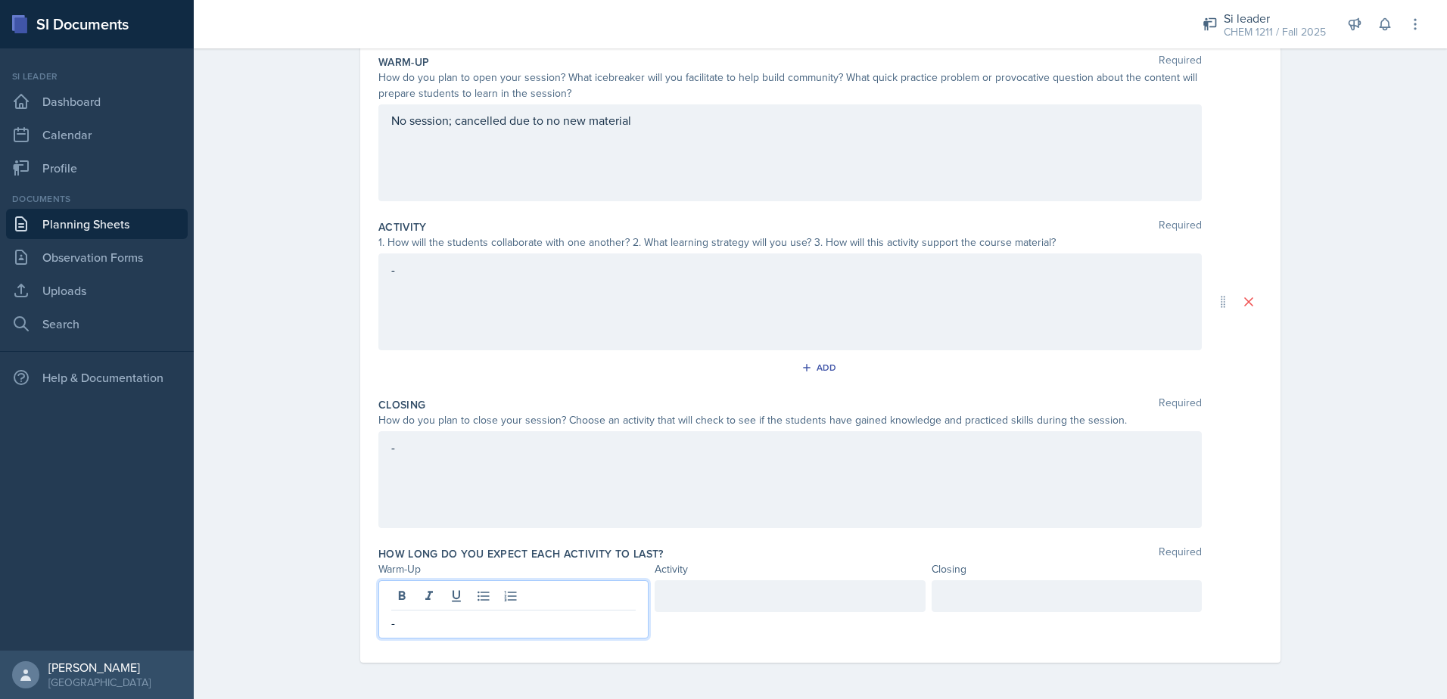
click at [745, 608] on div at bounding box center [790, 596] width 270 height 32
click at [973, 605] on div at bounding box center [1067, 596] width 270 height 32
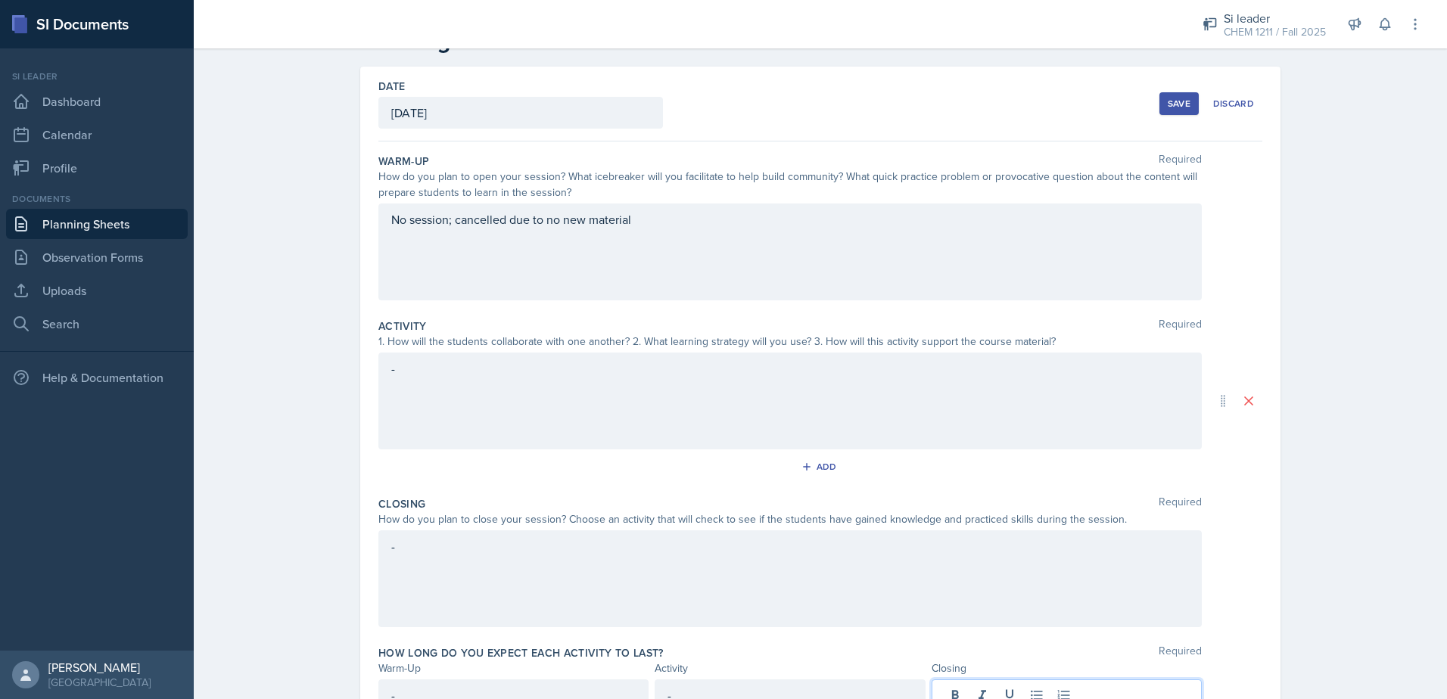
scroll to position [0, 0]
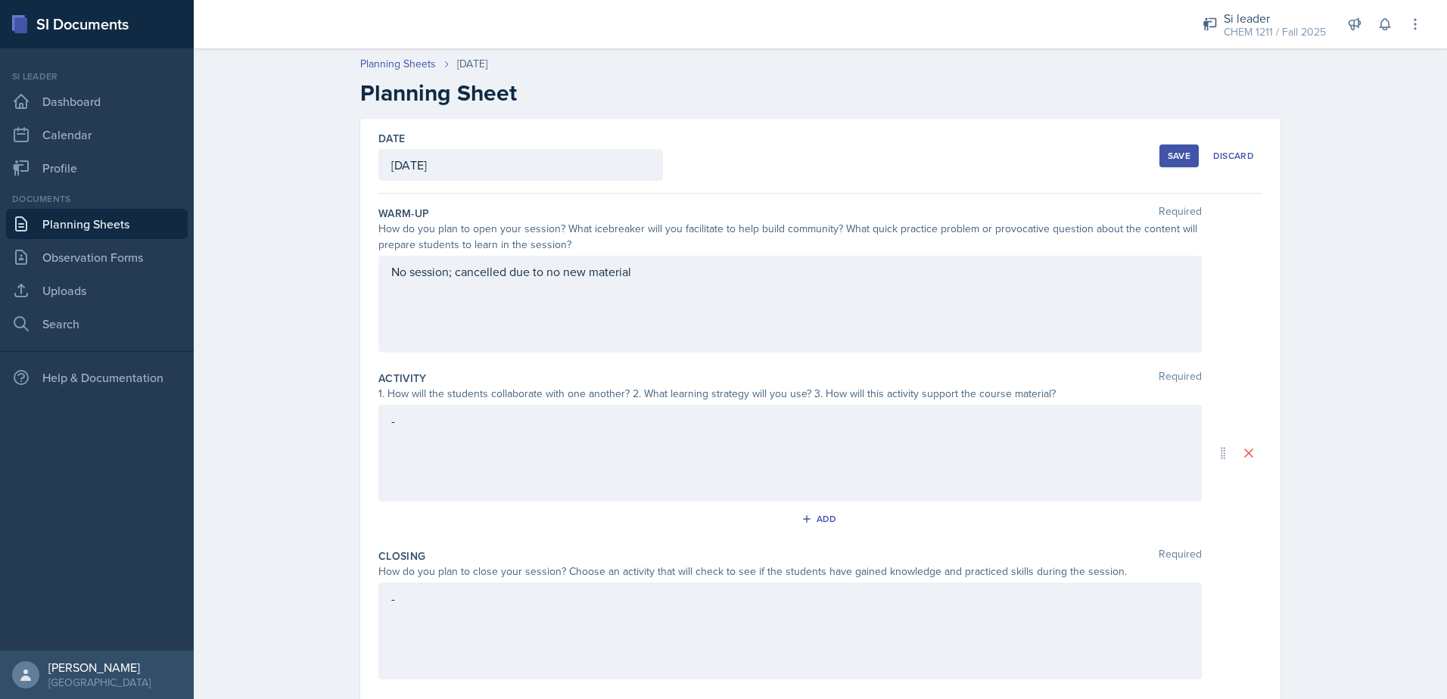
click at [1168, 150] on div "Save" at bounding box center [1179, 156] width 23 height 12
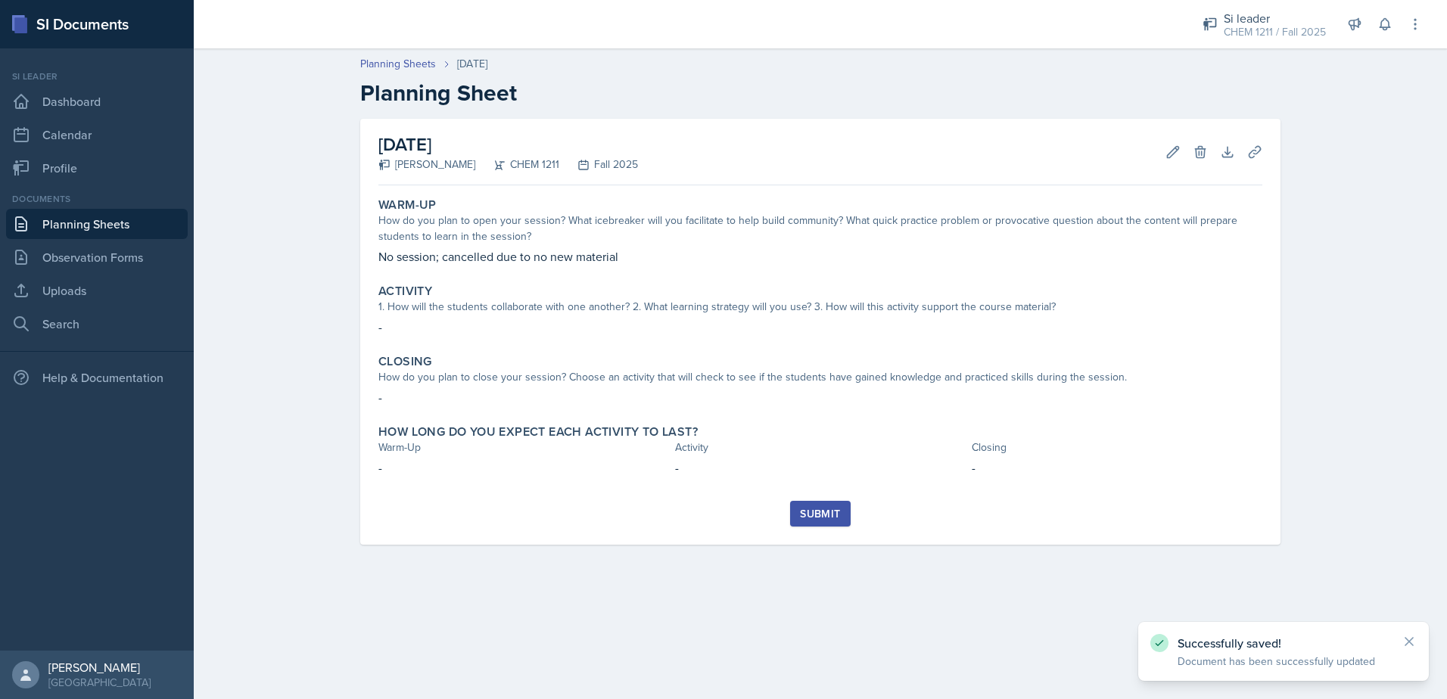
click at [801, 514] on div "Submit" at bounding box center [820, 514] width 40 height 12
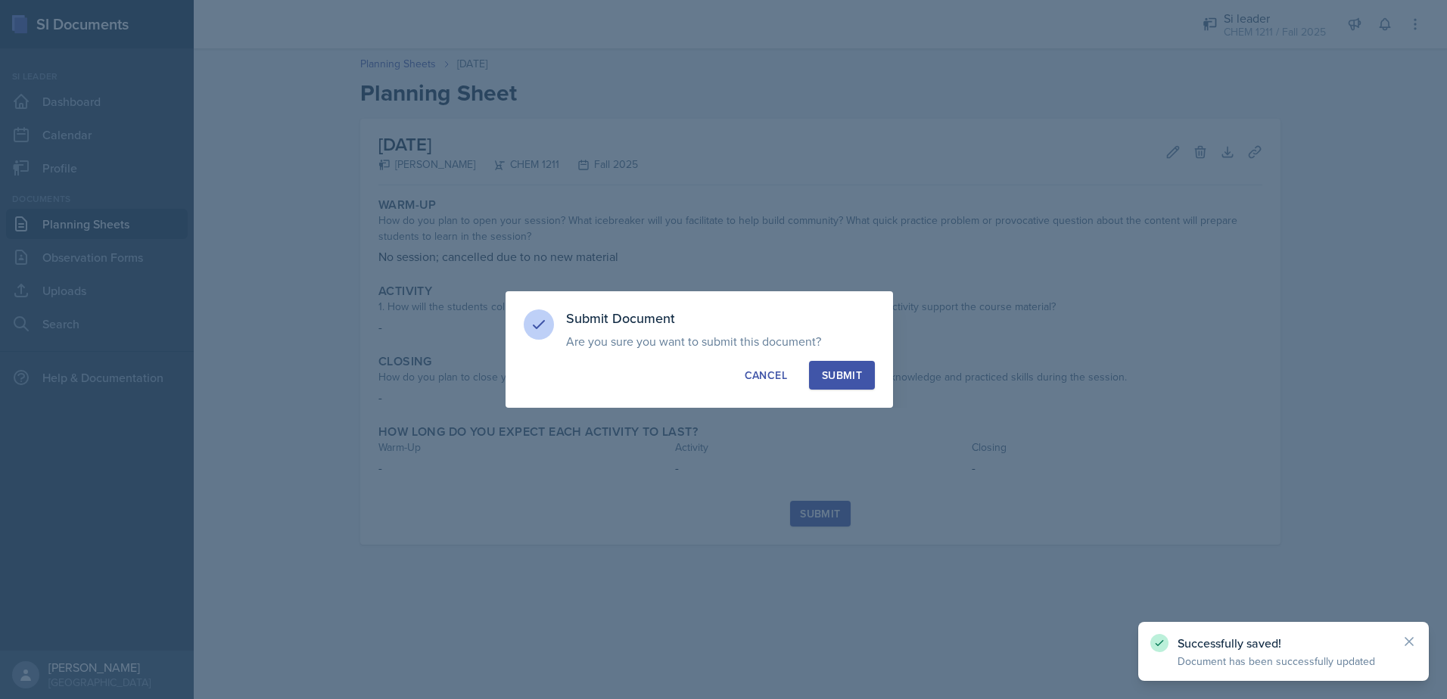
click at [833, 378] on div "Submit" at bounding box center [842, 375] width 40 height 15
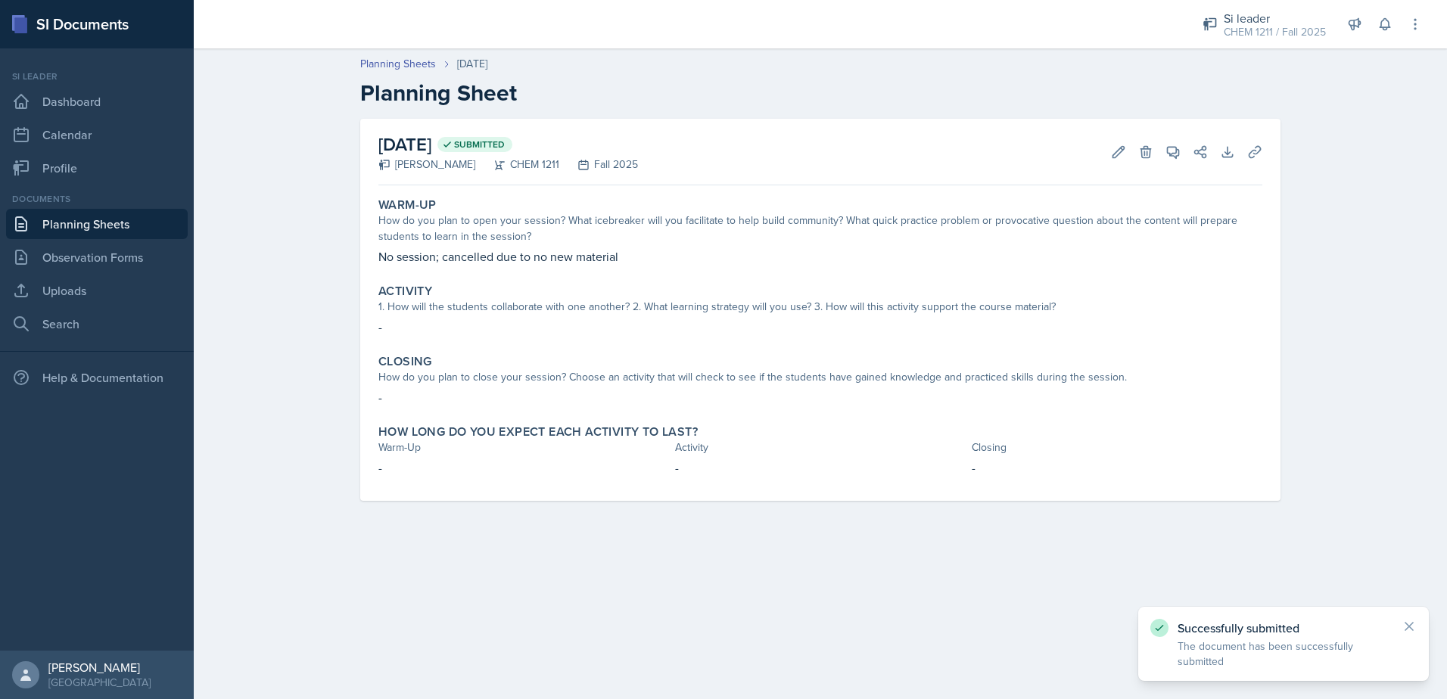
click at [103, 222] on link "Planning Sheets" at bounding box center [97, 224] width 182 height 30
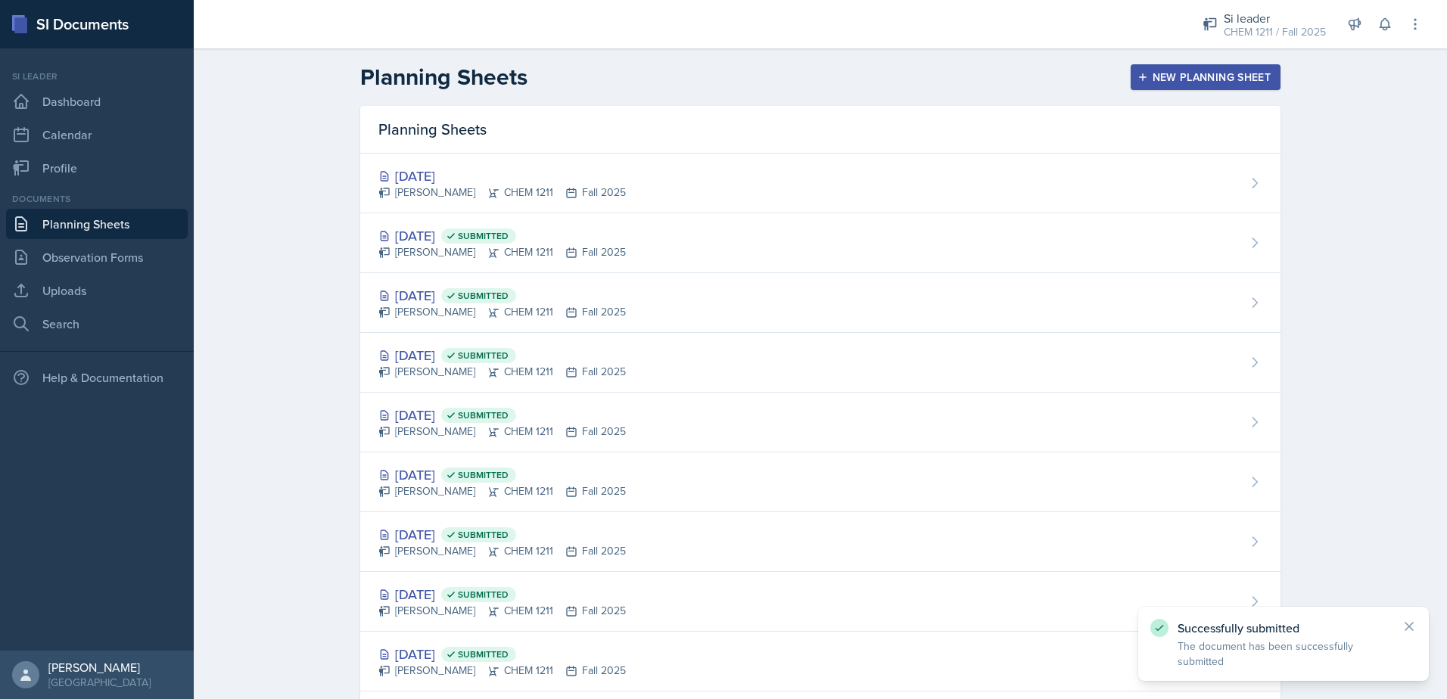
click at [755, 175] on div "[DATE] [PERSON_NAME] CHEM 1211 Fall 2025" at bounding box center [820, 184] width 920 height 60
